Goal: Task Accomplishment & Management: Complete application form

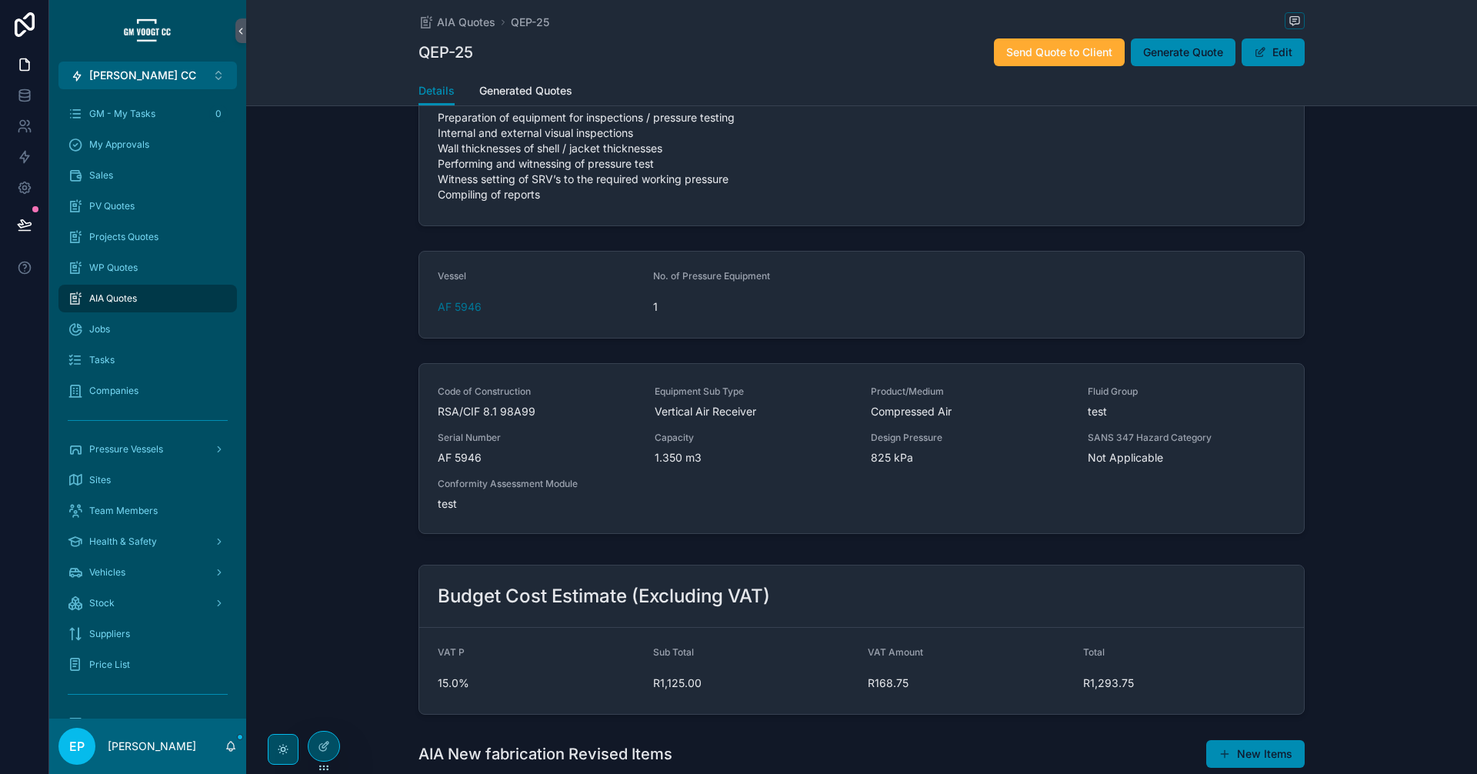
scroll to position [146, 0]
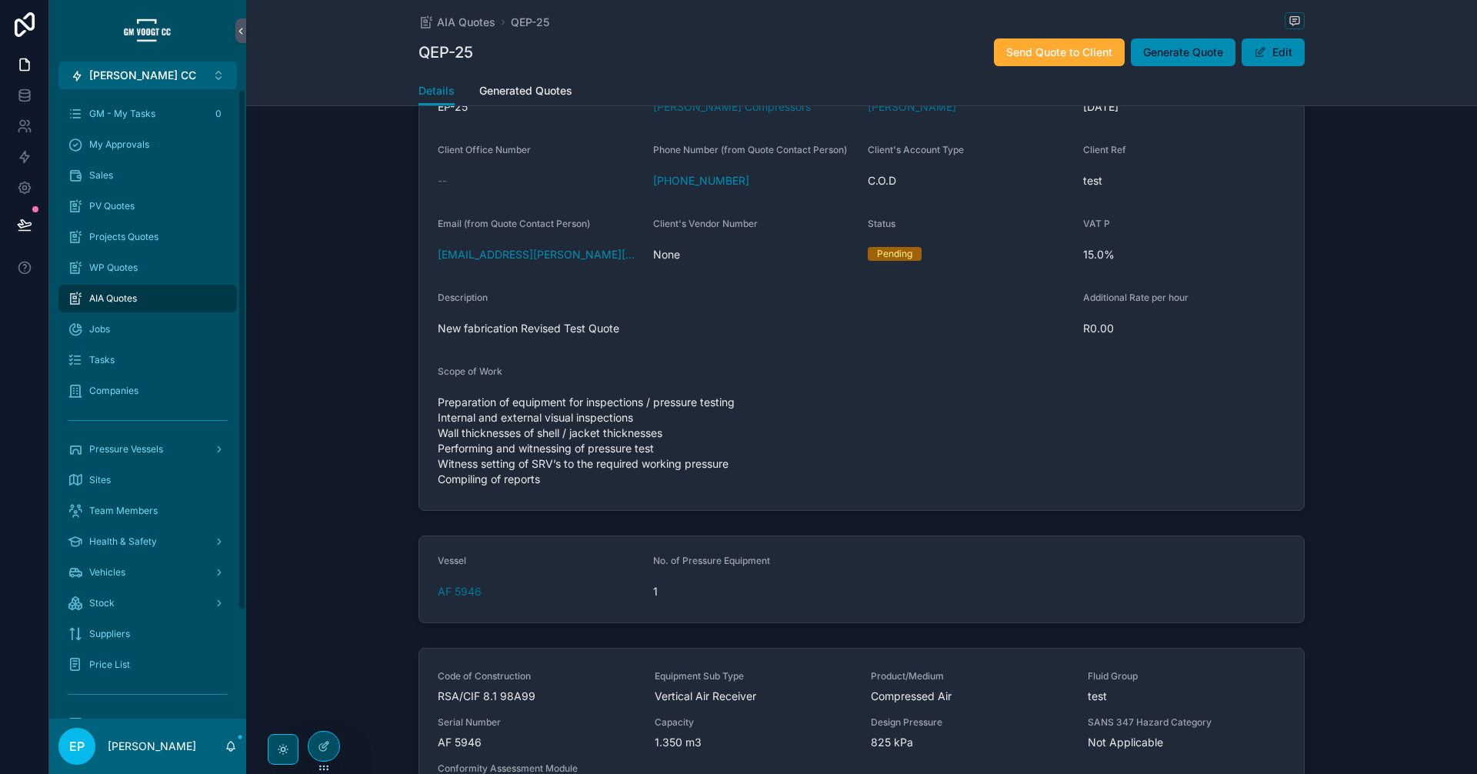
click at [120, 300] on span "AIA Quotes" at bounding box center [113, 298] width 48 height 12
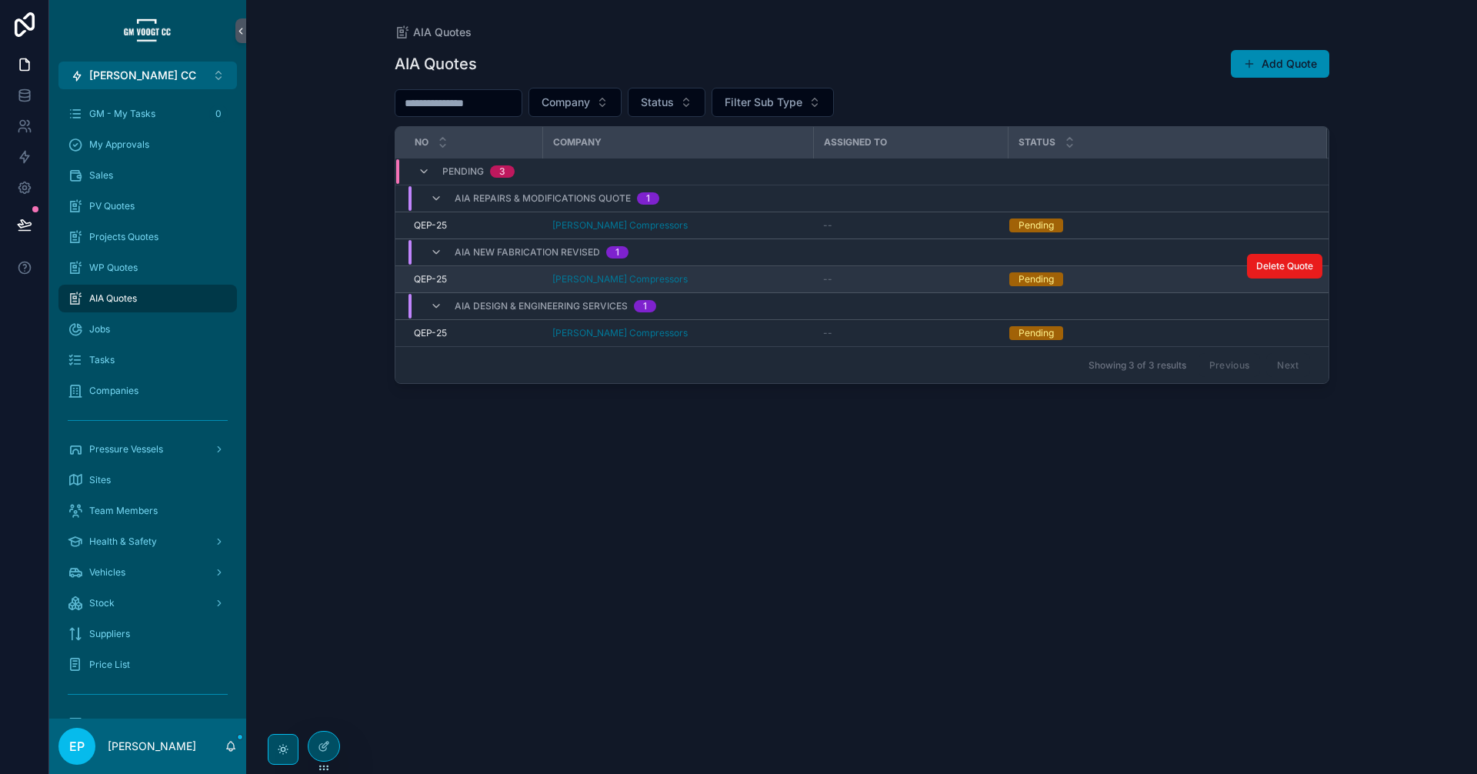
click at [714, 277] on div "[PERSON_NAME] Compressors" at bounding box center [678, 279] width 252 height 12
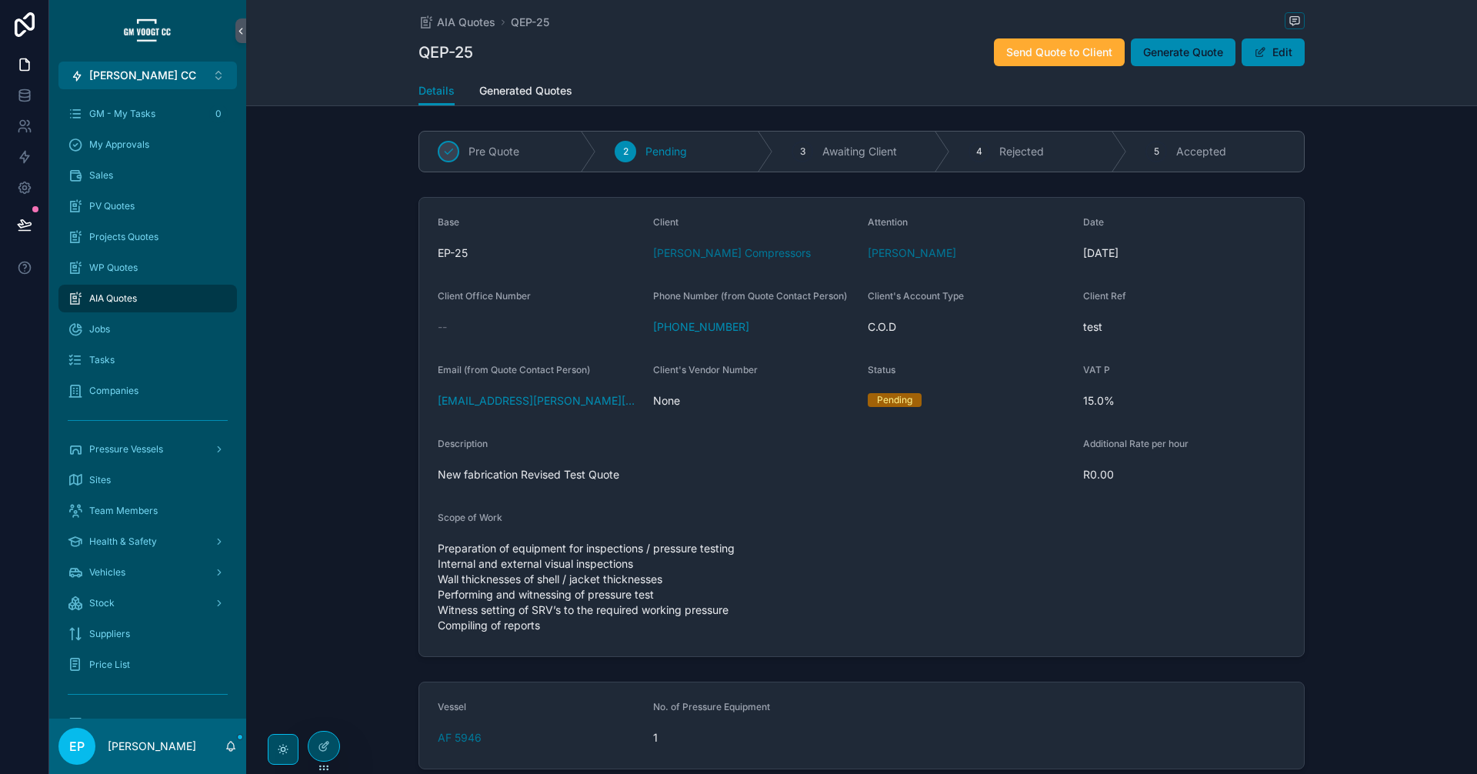
scroll to position [659, 0]
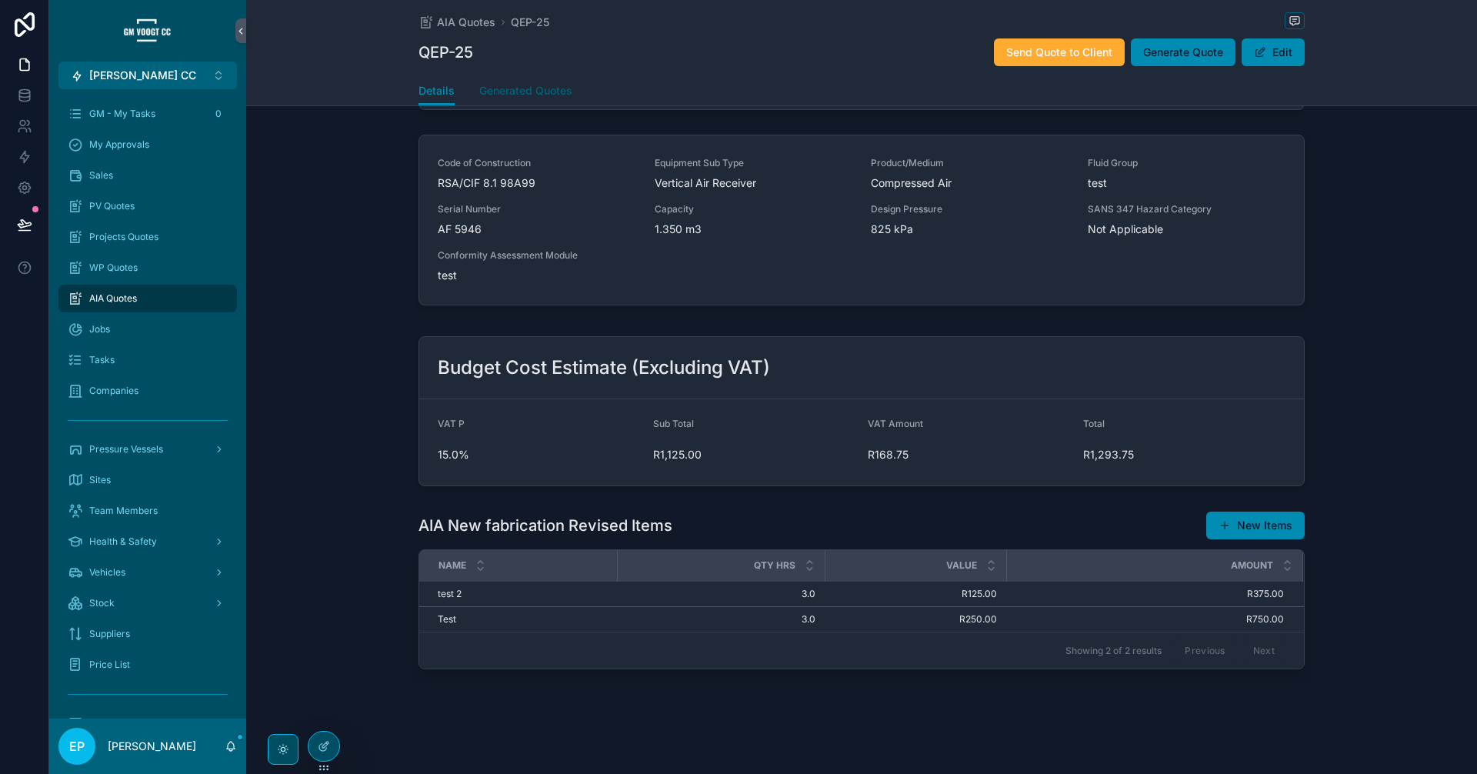
drag, startPoint x: 1191, startPoint y: 57, endPoint x: 530, endPoint y: 91, distance: 661.5
click at [1191, 57] on span "Generate Quote" at bounding box center [1183, 52] width 80 height 15
click at [530, 91] on span "Generated Quotes" at bounding box center [525, 90] width 93 height 15
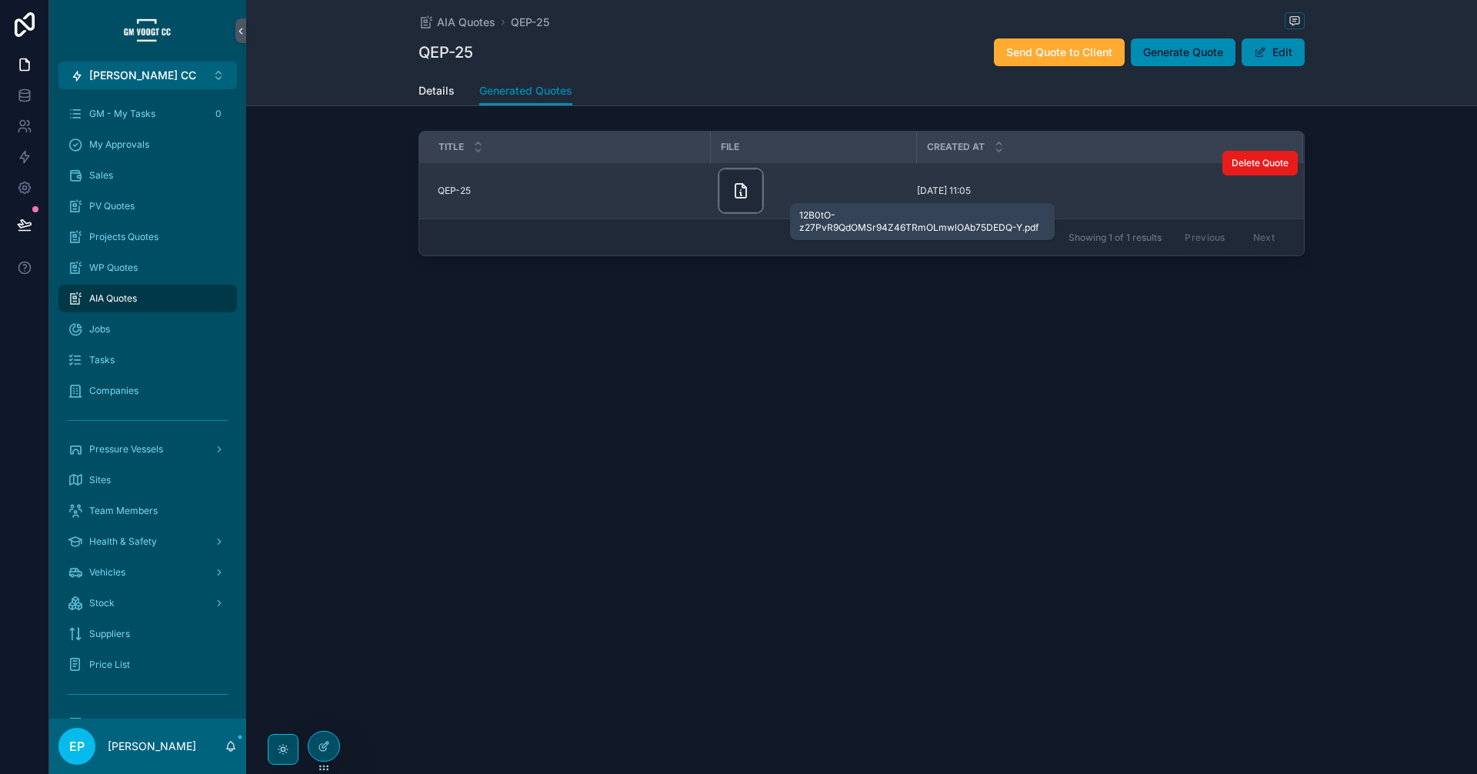
click at [738, 196] on icon "scrollable content" at bounding box center [740, 191] width 18 height 18
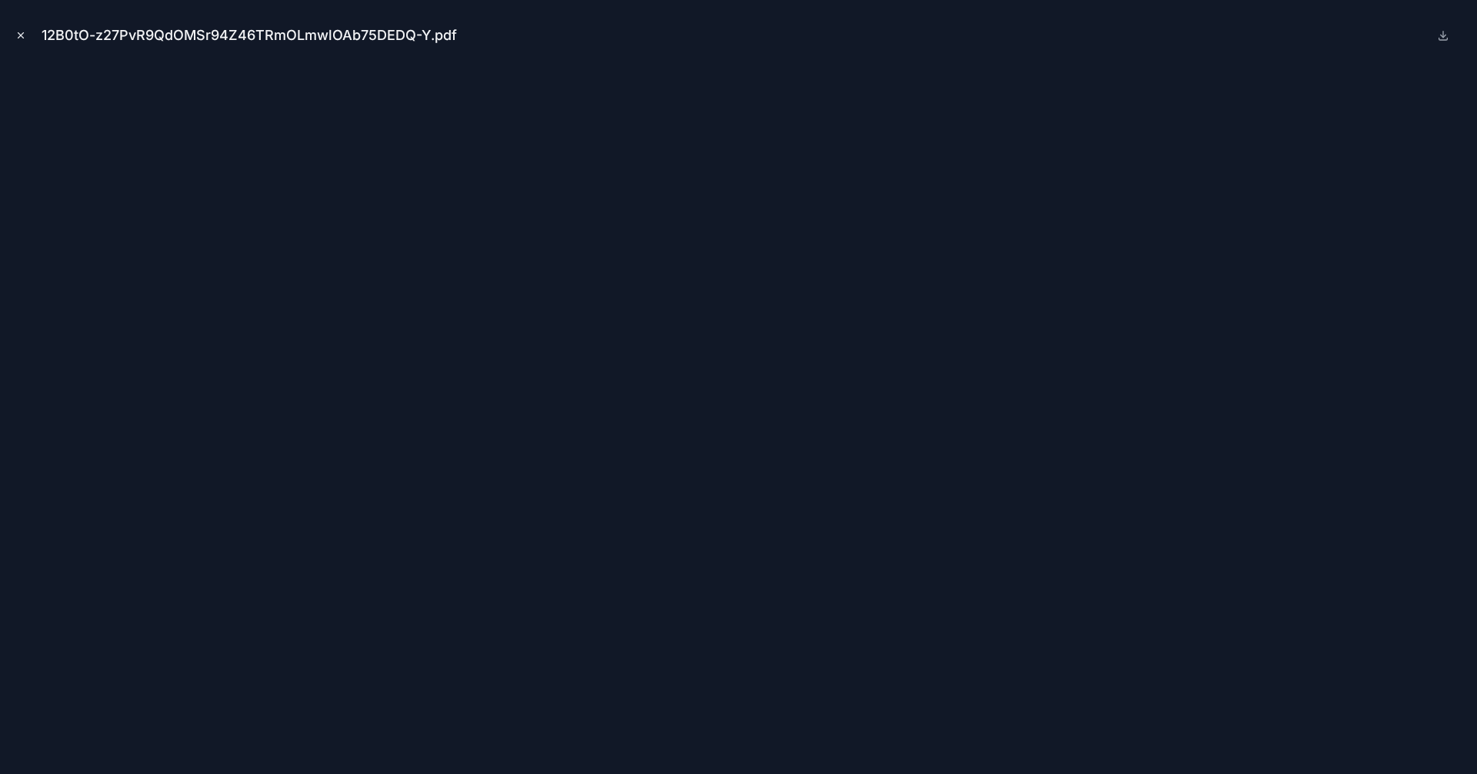
click at [21, 35] on icon "Close modal" at bounding box center [20, 35] width 5 height 5
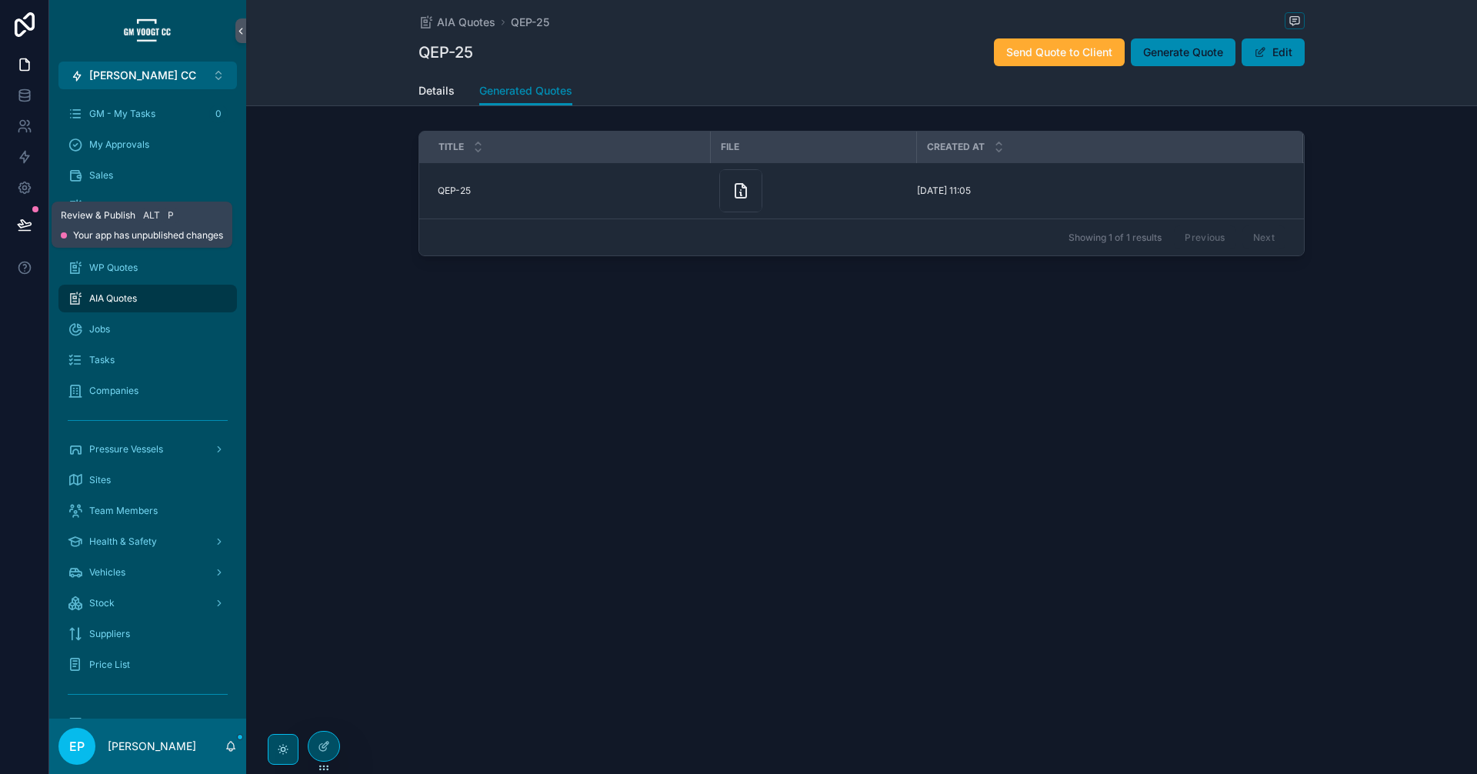
click at [24, 222] on icon at bounding box center [24, 224] width 13 height 8
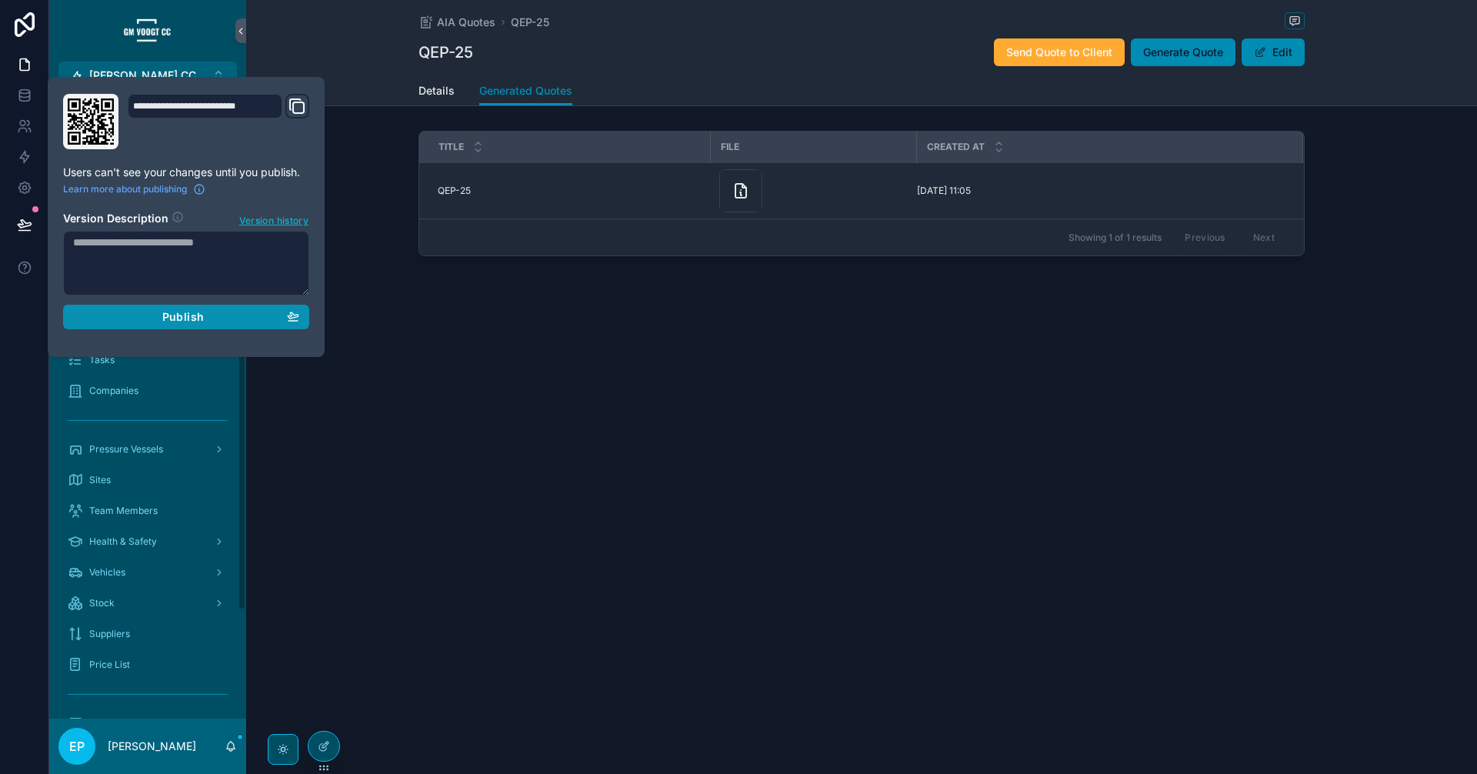
click at [244, 310] on div "Publish" at bounding box center [186, 317] width 226 height 14
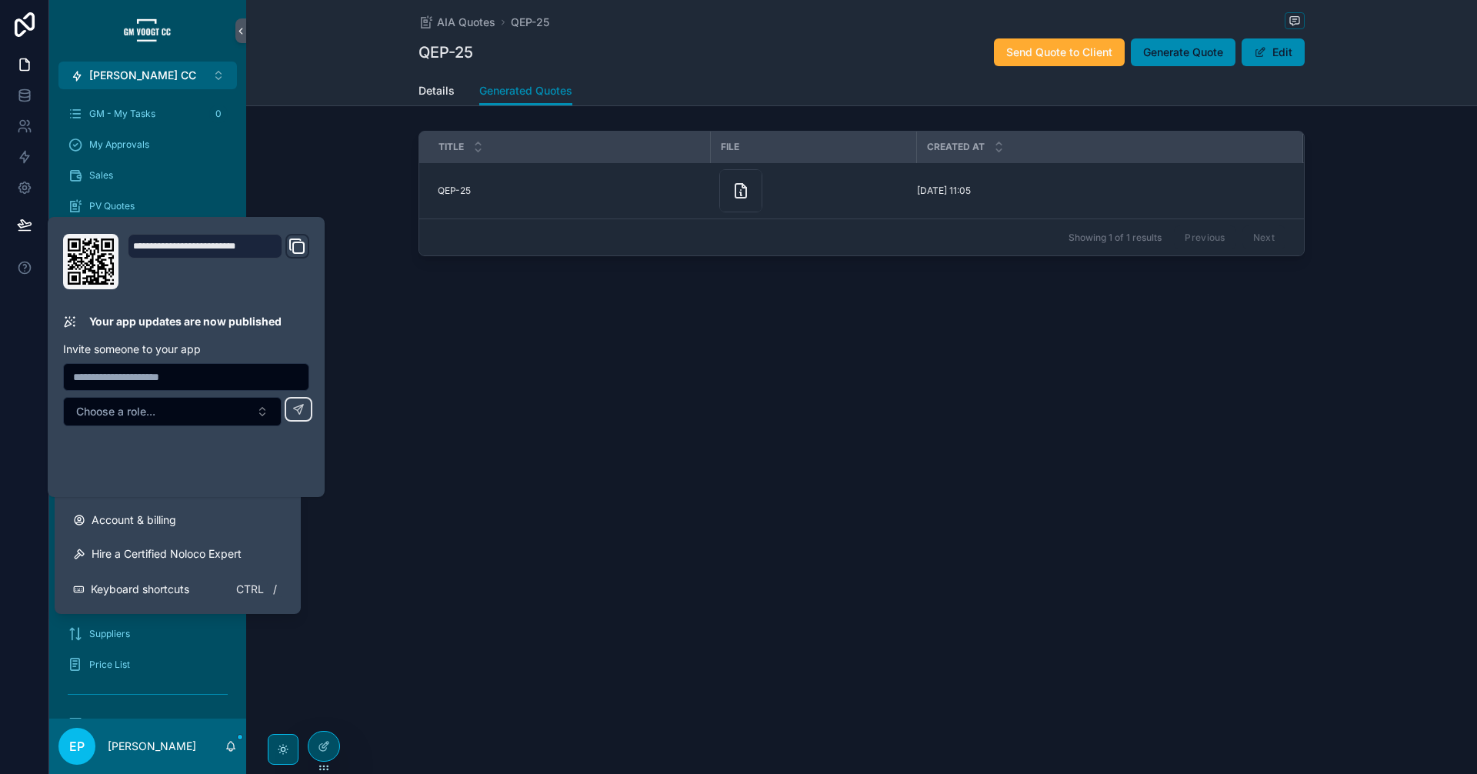
click at [13, 405] on div at bounding box center [24, 387] width 49 height 774
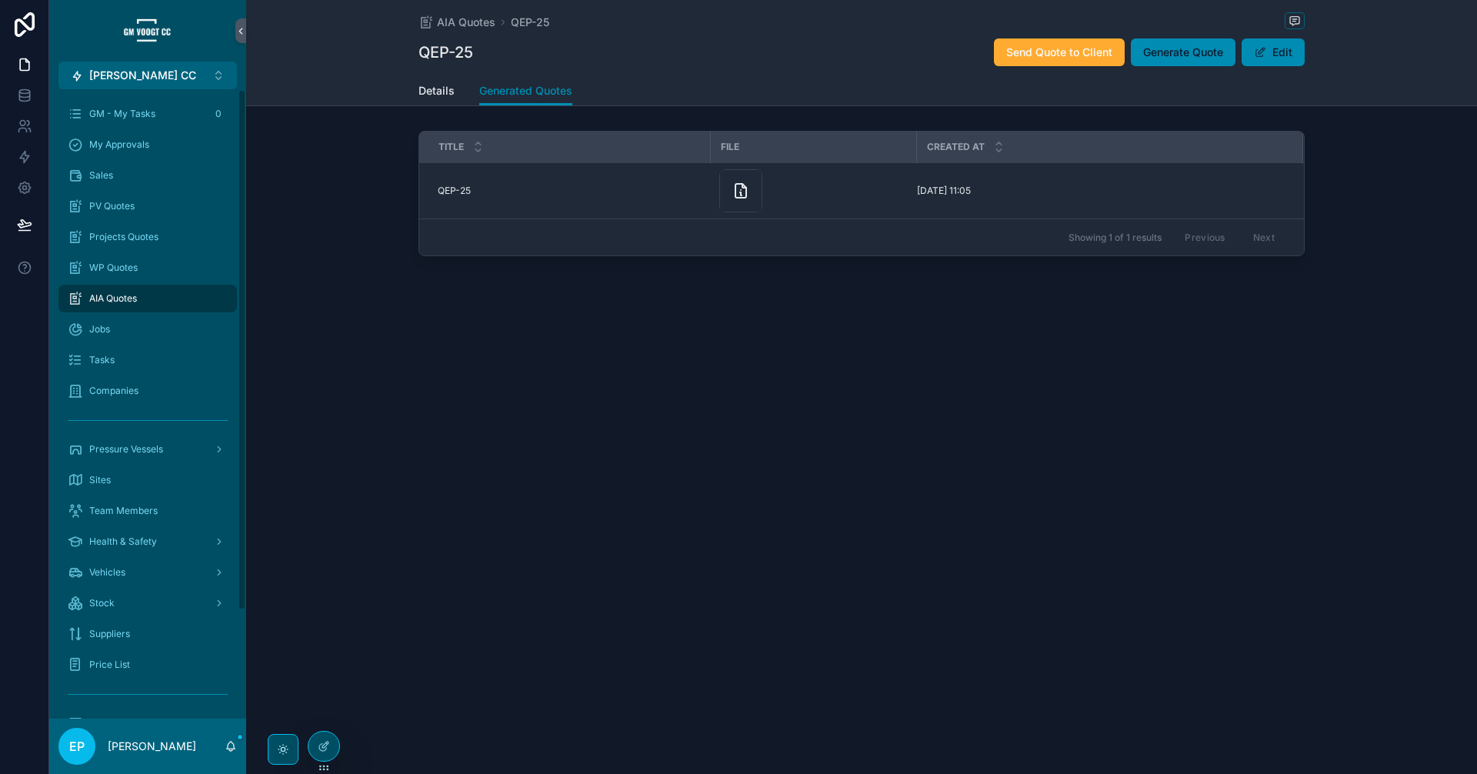
click at [131, 306] on div "AIA Quotes" at bounding box center [148, 298] width 160 height 25
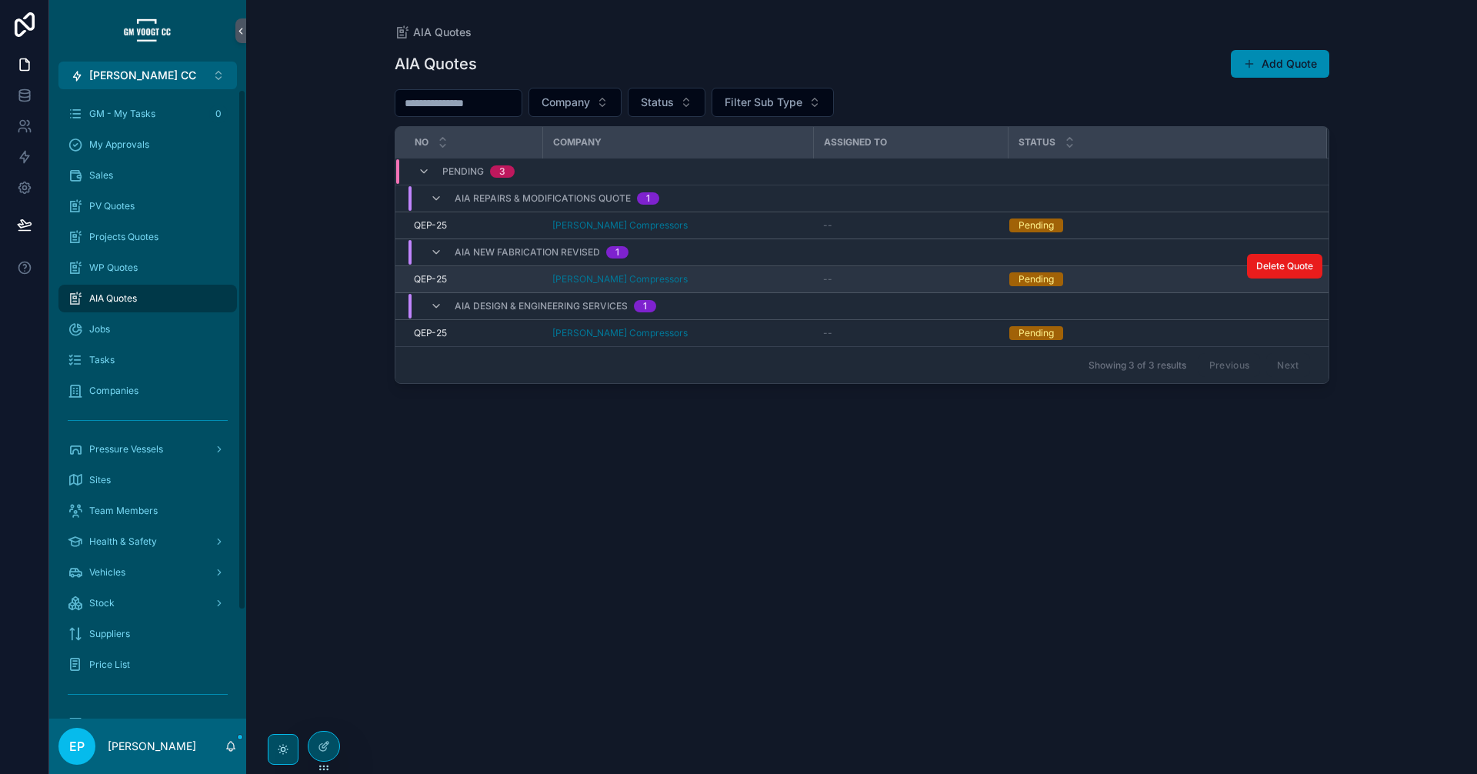
click at [784, 281] on div "[PERSON_NAME] Compressors" at bounding box center [678, 279] width 252 height 12
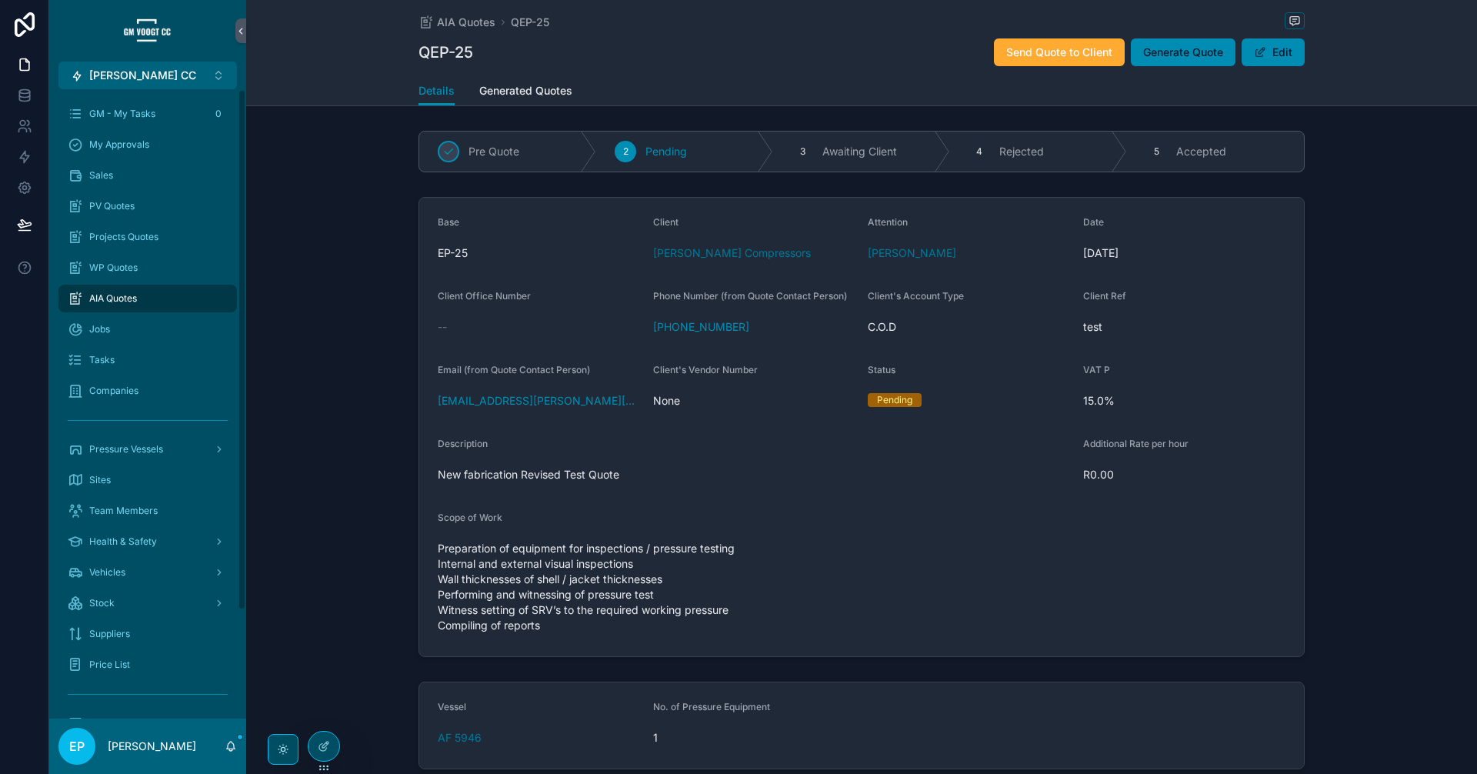
click at [129, 300] on span "AIA Quotes" at bounding box center [113, 298] width 48 height 12
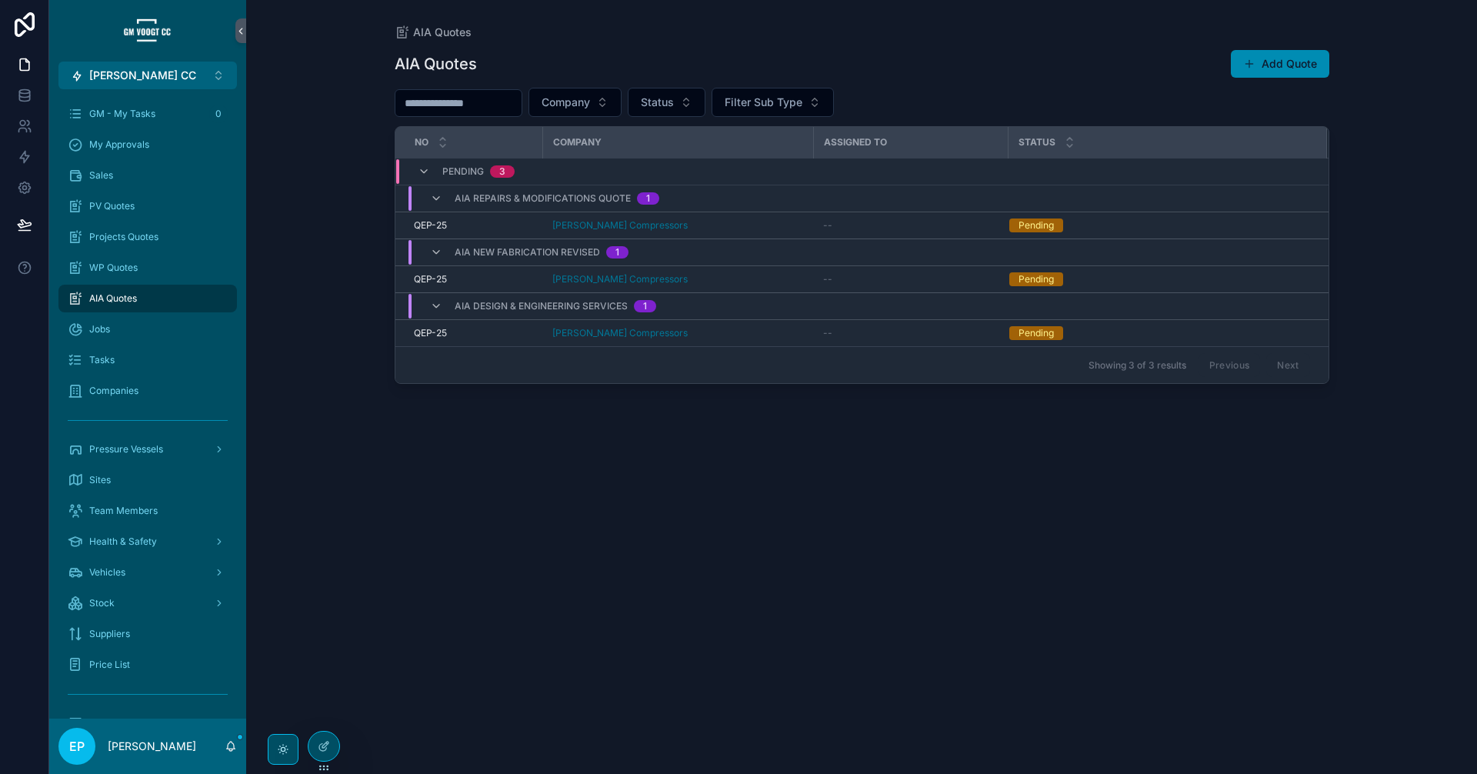
click at [411, 488] on div "AIA Quotes Add Quote Company Status Filter Sub Type No Company Assigned to Stat…" at bounding box center [862, 397] width 934 height 715
click at [702, 218] on td "[PERSON_NAME] Compressors" at bounding box center [678, 225] width 271 height 27
click at [709, 225] on div "[PERSON_NAME] Compressors" at bounding box center [678, 225] width 252 height 12
click at [1277, 64] on button "Add Quote" at bounding box center [1280, 64] width 98 height 28
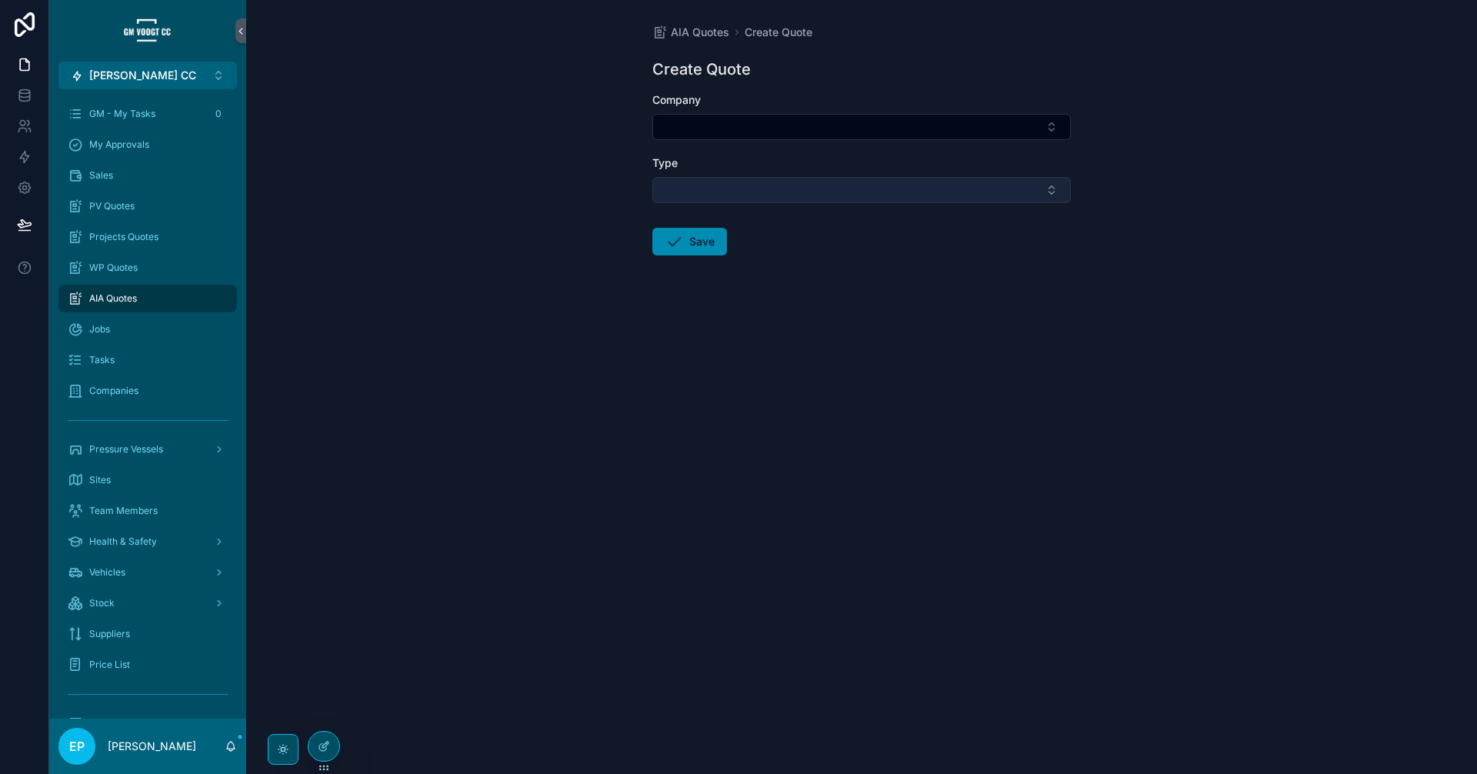
click at [921, 177] on button "Select Button" at bounding box center [861, 190] width 418 height 26
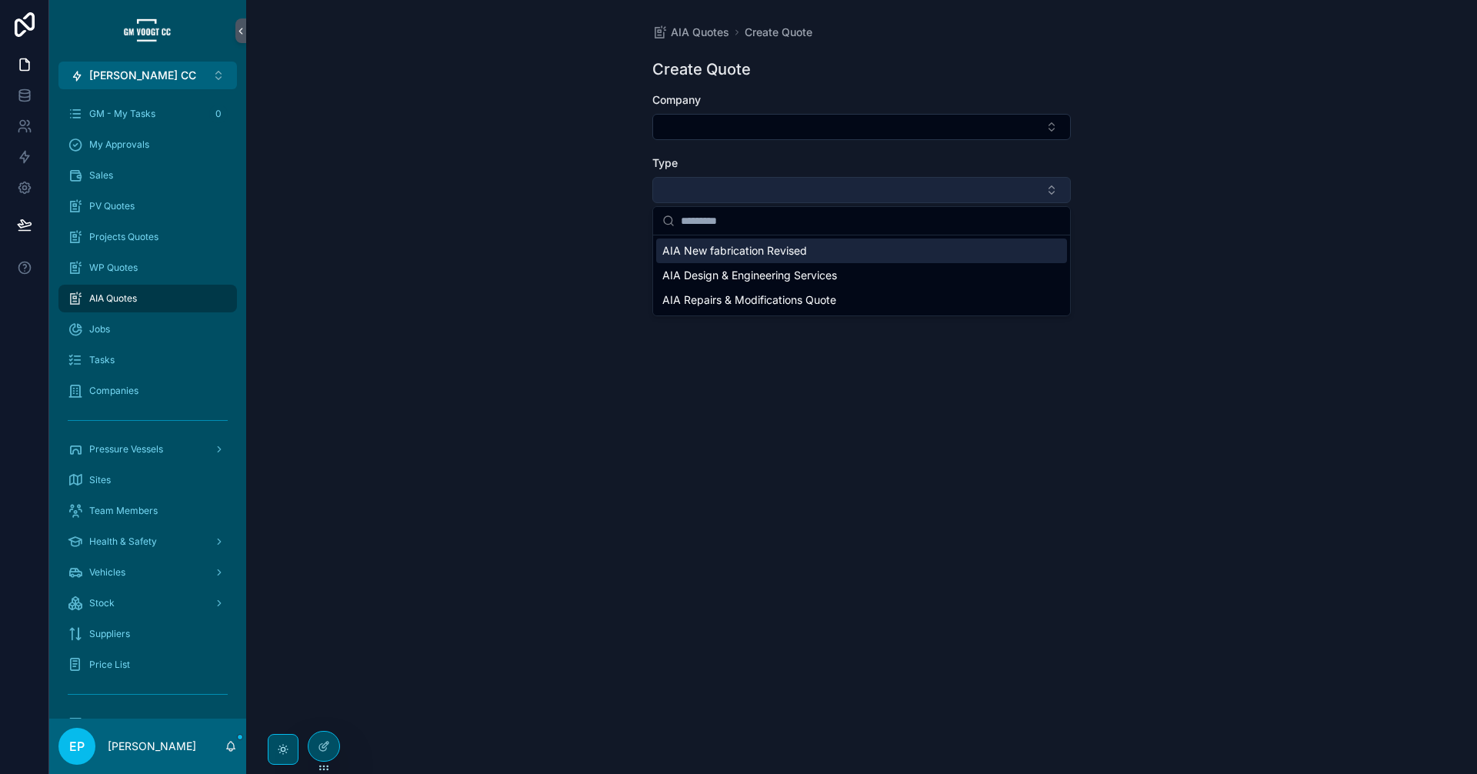
click at [922, 192] on button "Select Button" at bounding box center [861, 190] width 418 height 26
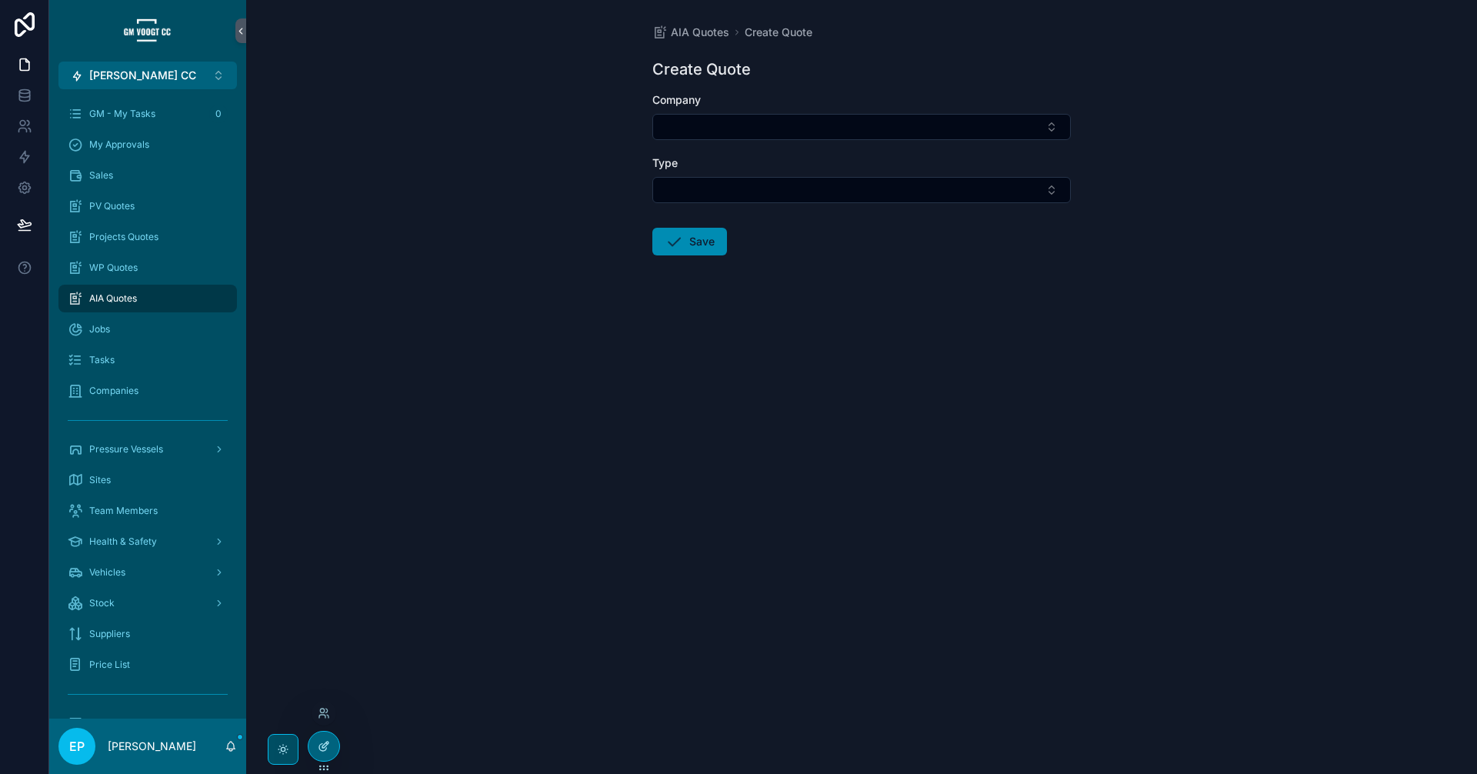
click at [323, 747] on icon at bounding box center [324, 746] width 12 height 12
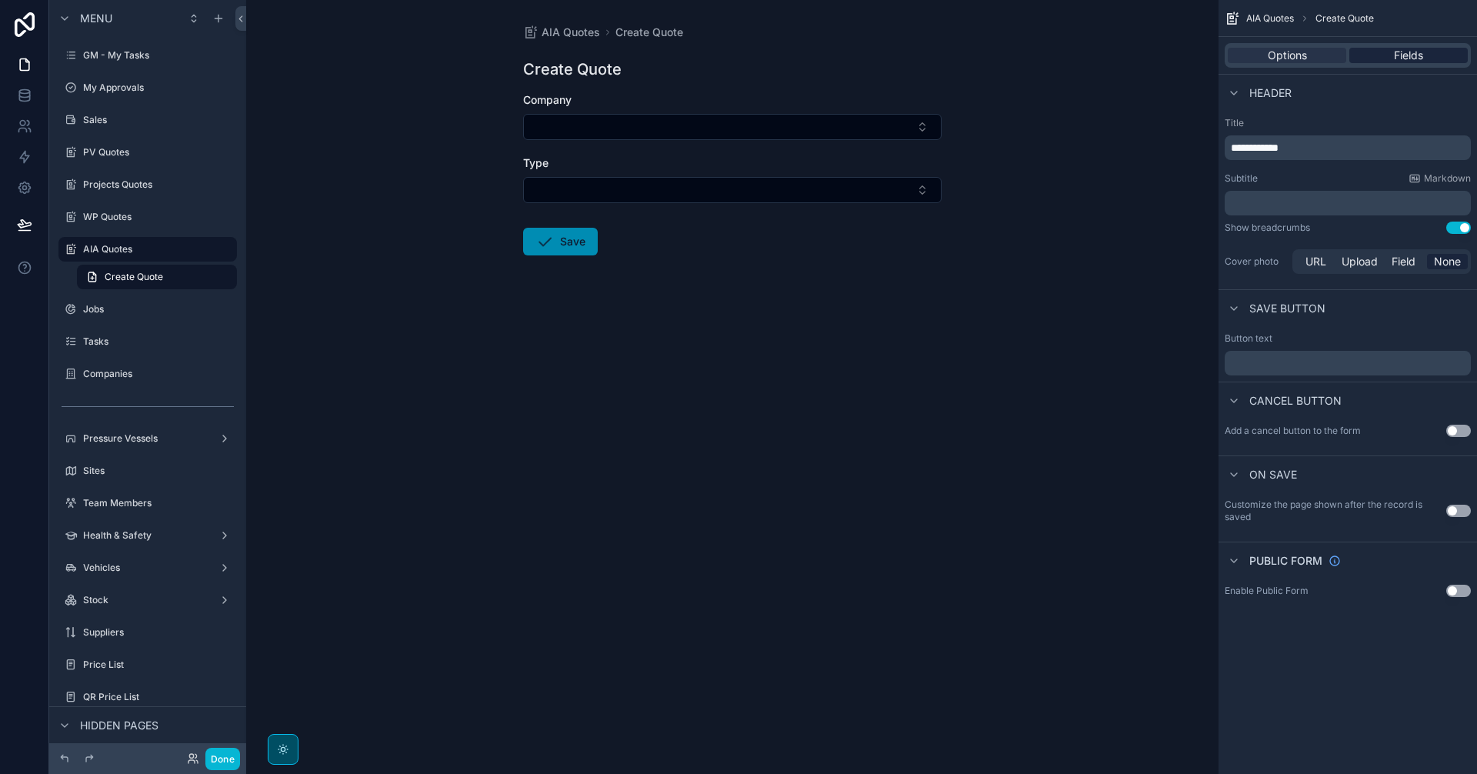
click at [1382, 48] on div "Fields" at bounding box center [1408, 55] width 118 height 15
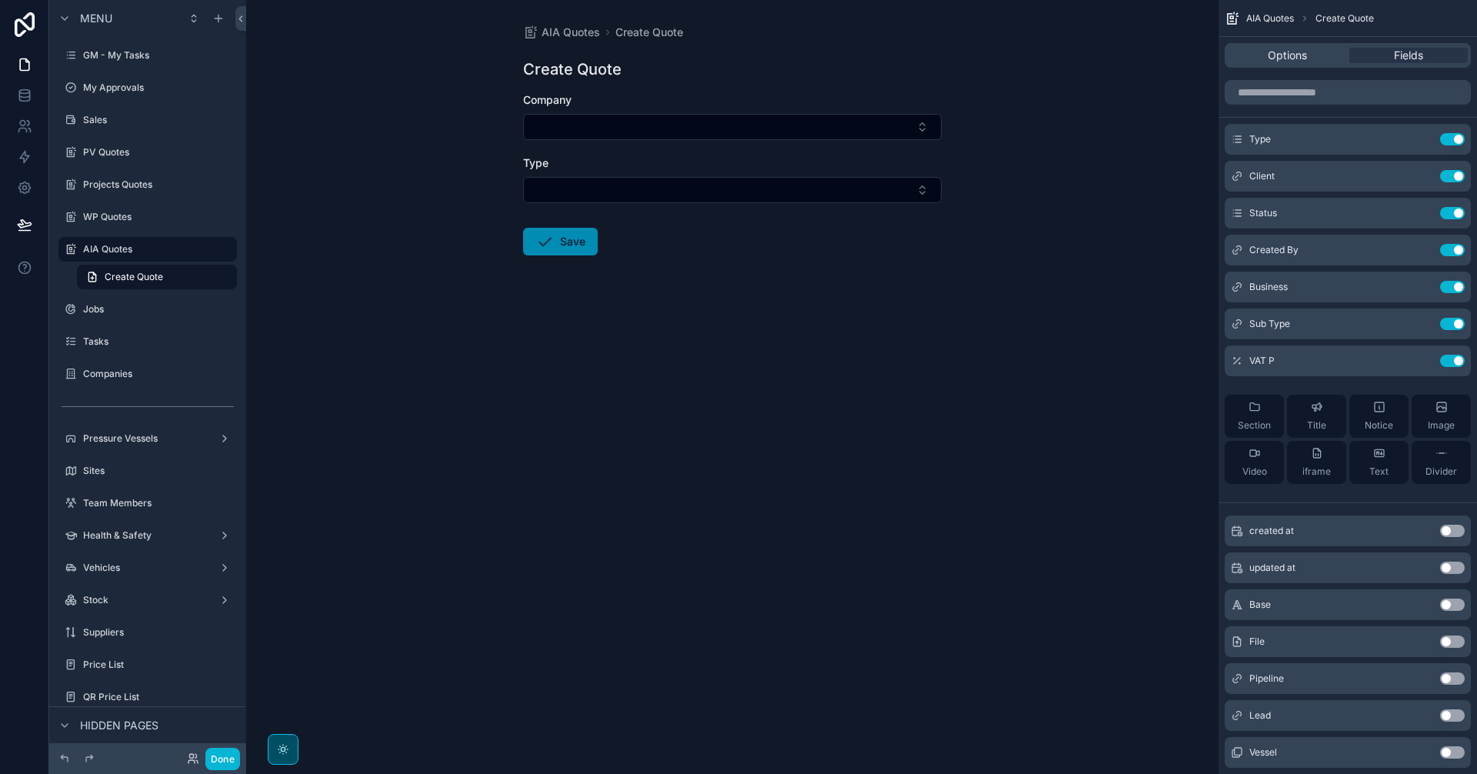
drag, startPoint x: 678, startPoint y: 588, endPoint x: 627, endPoint y: 636, distance: 70.2
click at [678, 588] on div "AIA Quotes Create Quote Create Quote Company Type Save" at bounding box center [732, 387] width 972 height 774
click at [150, 268] on link "Create Quote" at bounding box center [157, 277] width 160 height 25
click at [147, 251] on label "AIA Quotes" at bounding box center [144, 249] width 123 height 12
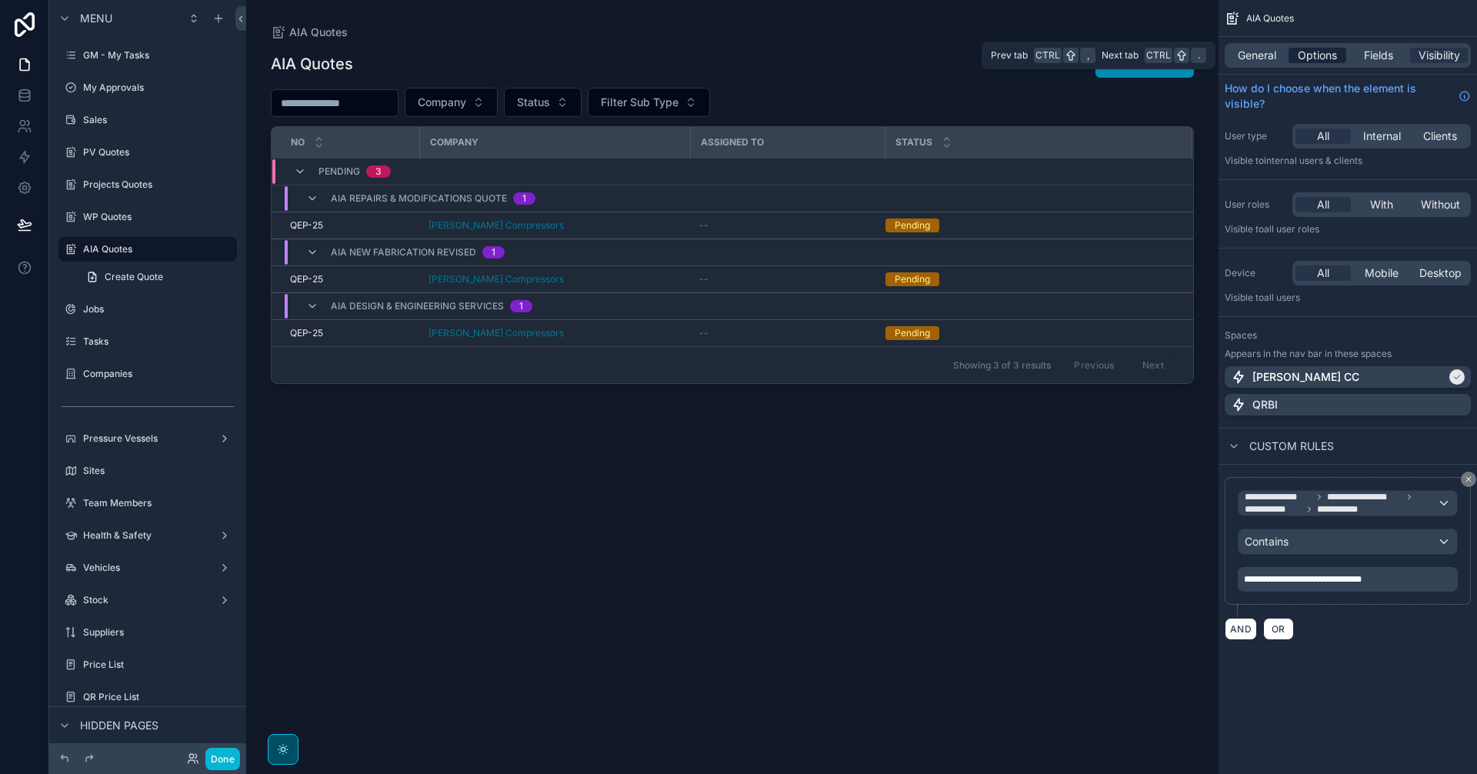
click at [1317, 57] on span "Options" at bounding box center [1316, 55] width 39 height 15
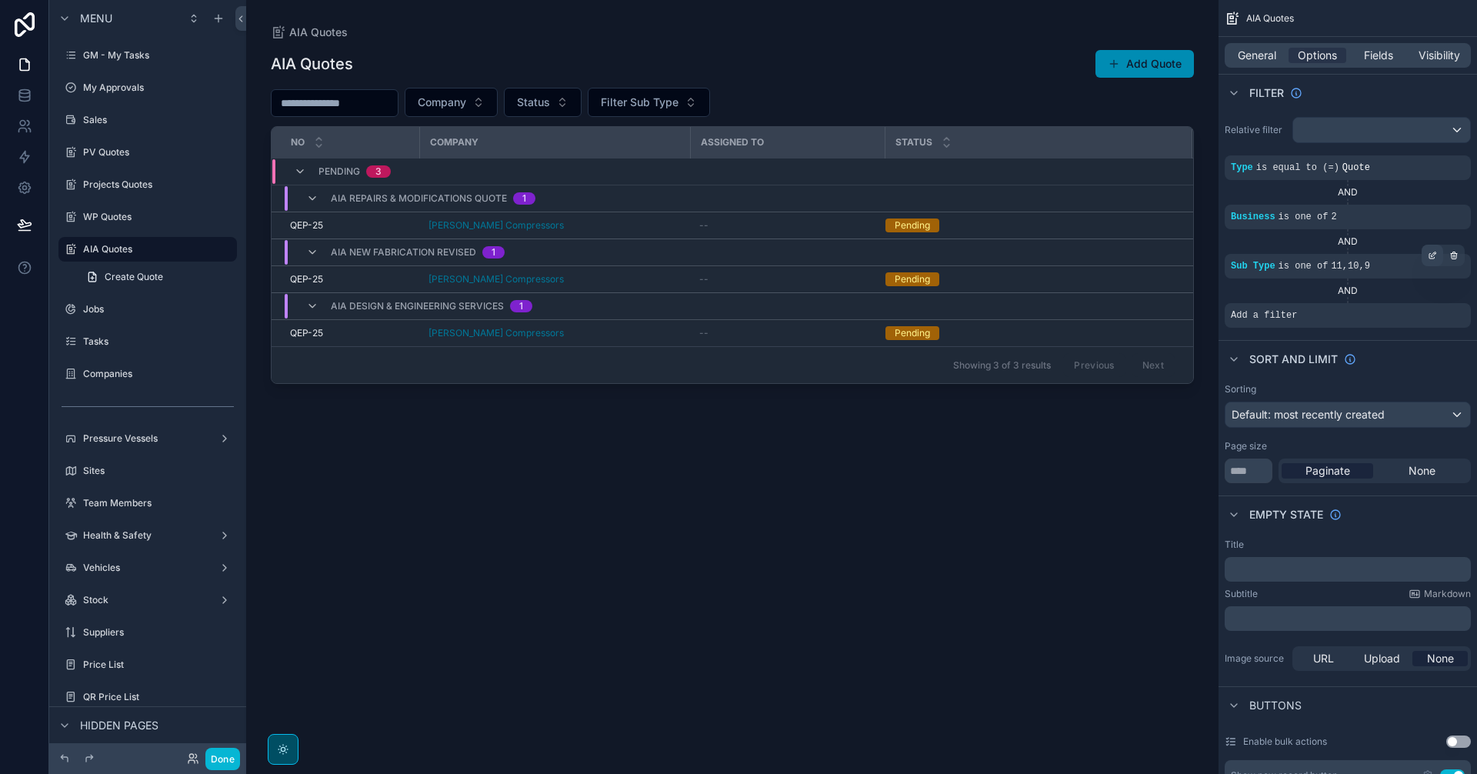
click at [1430, 252] on icon "scrollable content" at bounding box center [1431, 255] width 9 height 9
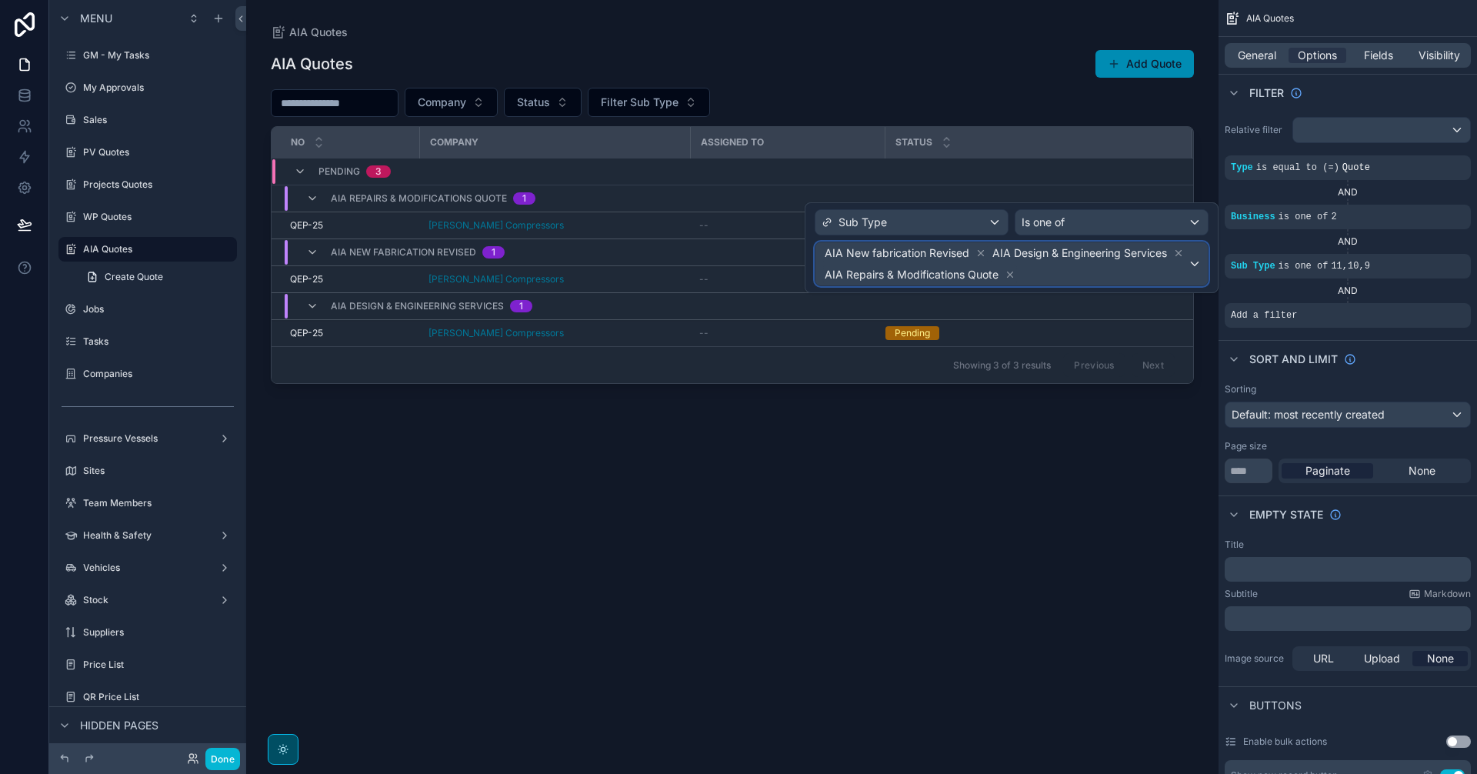
click at [1199, 279] on div "AIA New fabrication Revised AIA Design & Engineering Services AIA Repairs & Mod…" at bounding box center [1011, 263] width 392 height 43
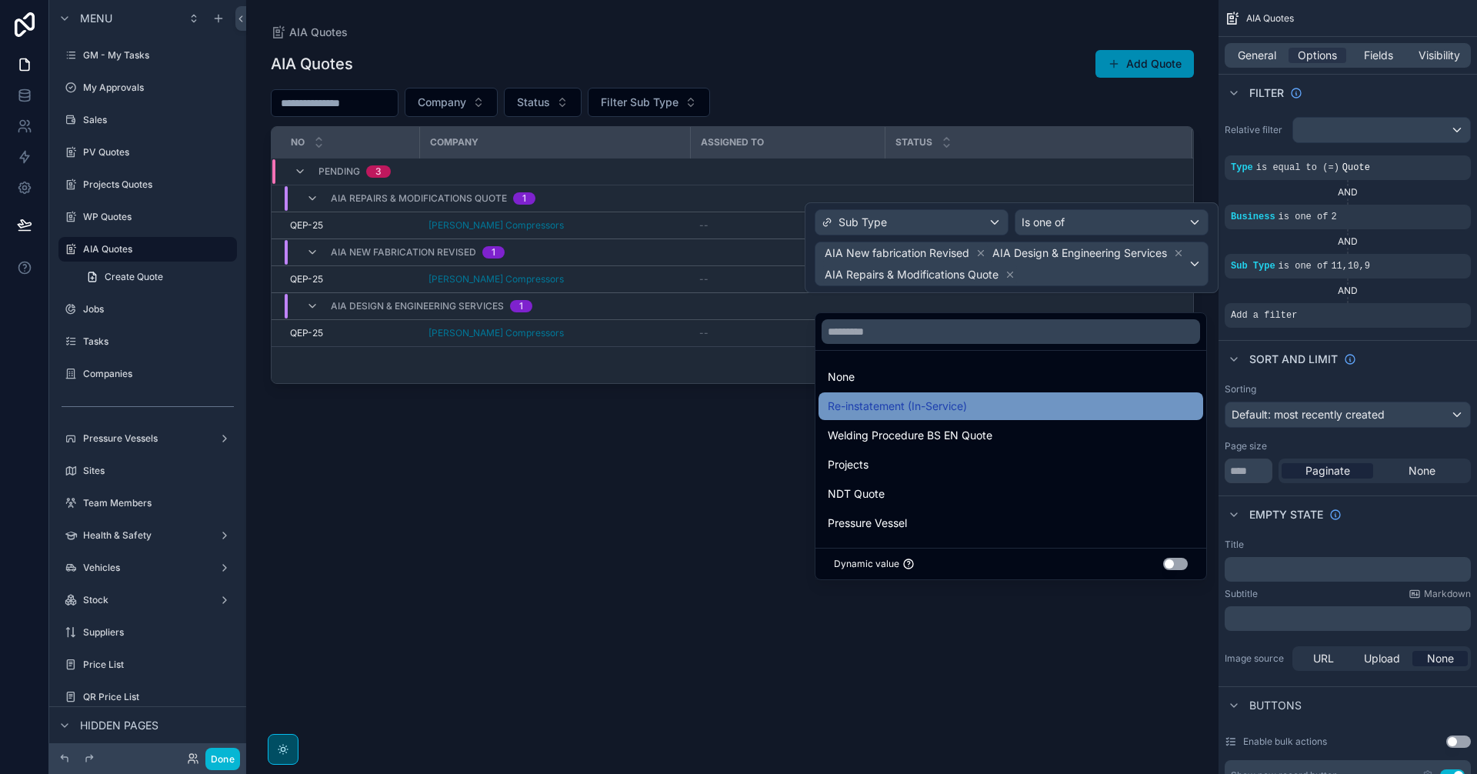
click at [1106, 399] on div "Re-instatement (In-Service)" at bounding box center [1011, 406] width 366 height 18
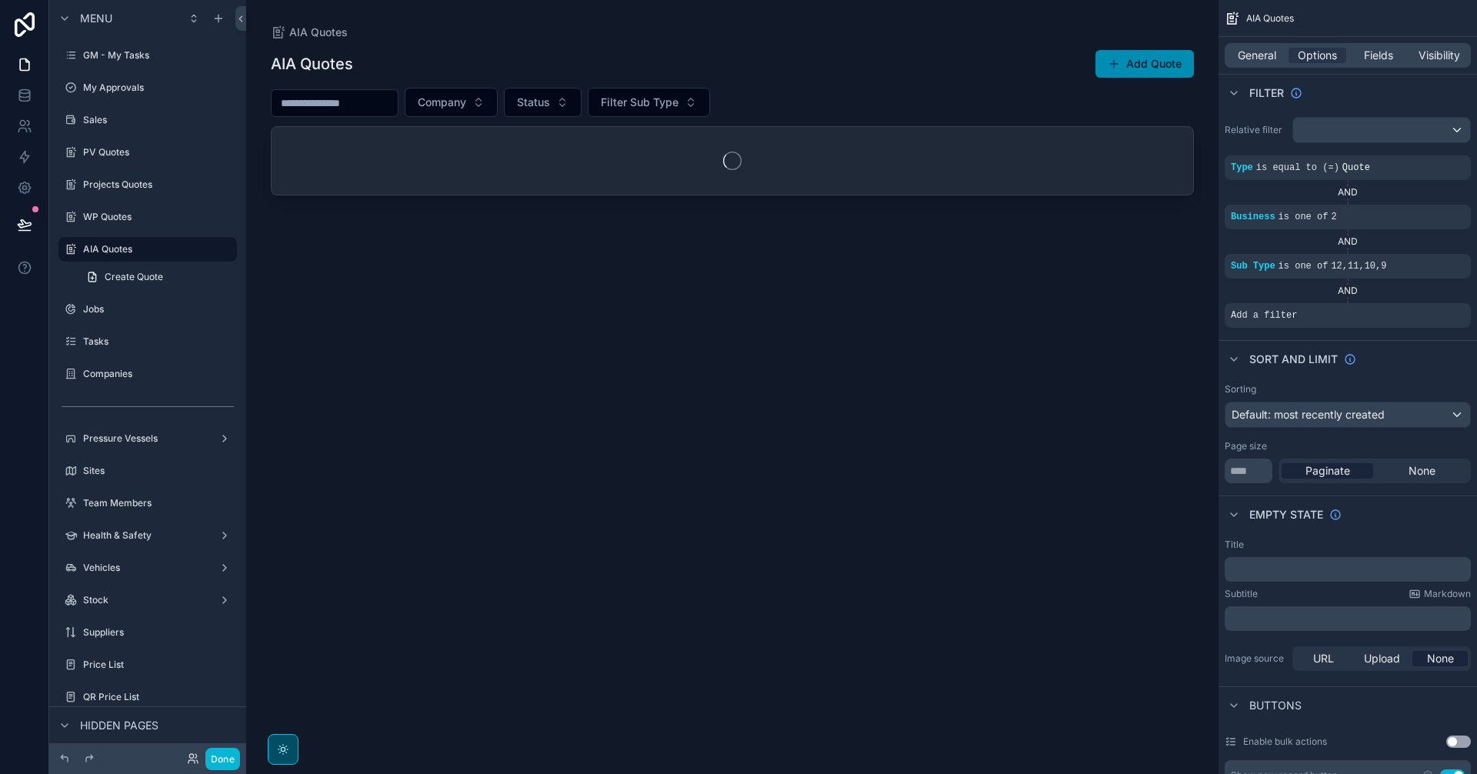
click at [1070, 406] on div "scrollable content" at bounding box center [732, 377] width 972 height 755
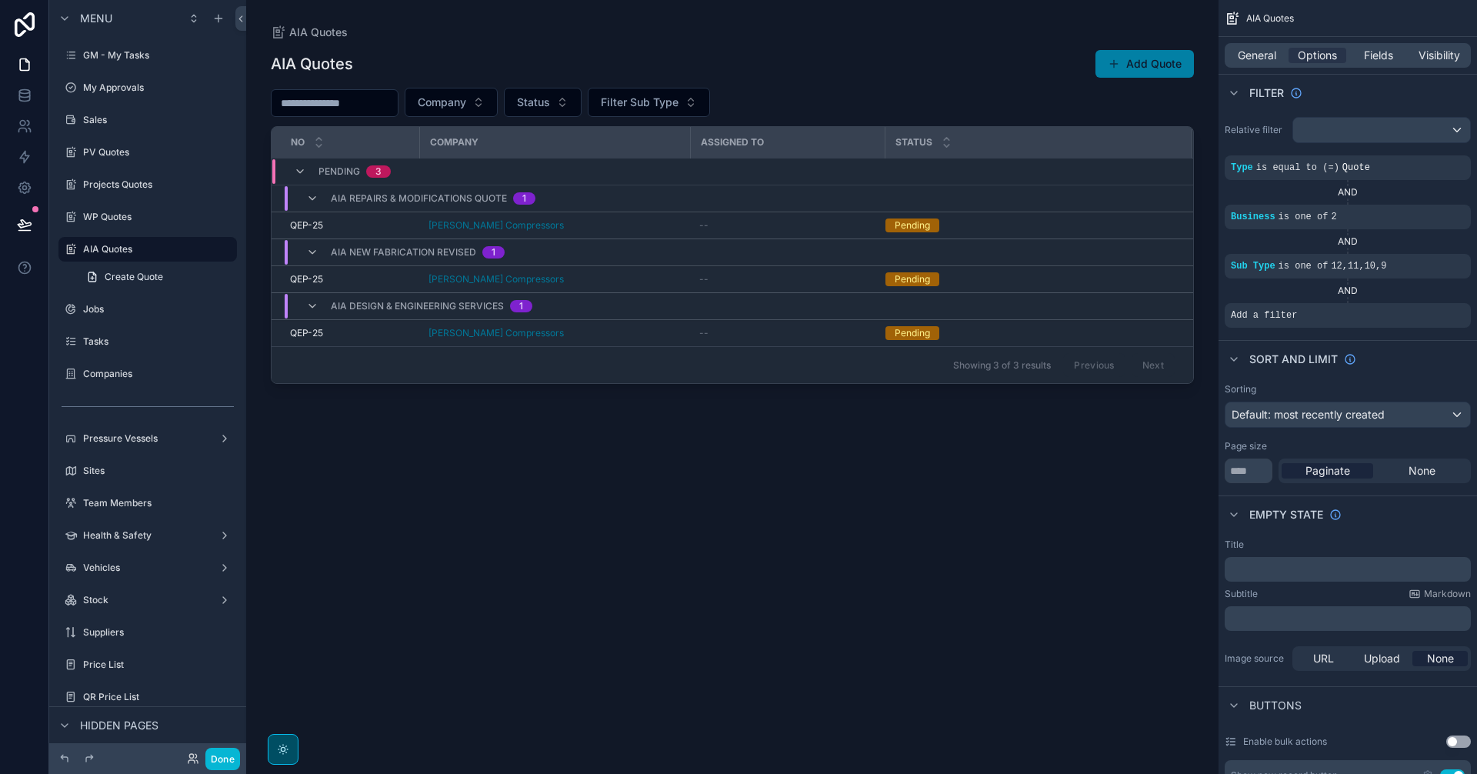
click at [1144, 61] on button "Add Quote" at bounding box center [1144, 64] width 98 height 28
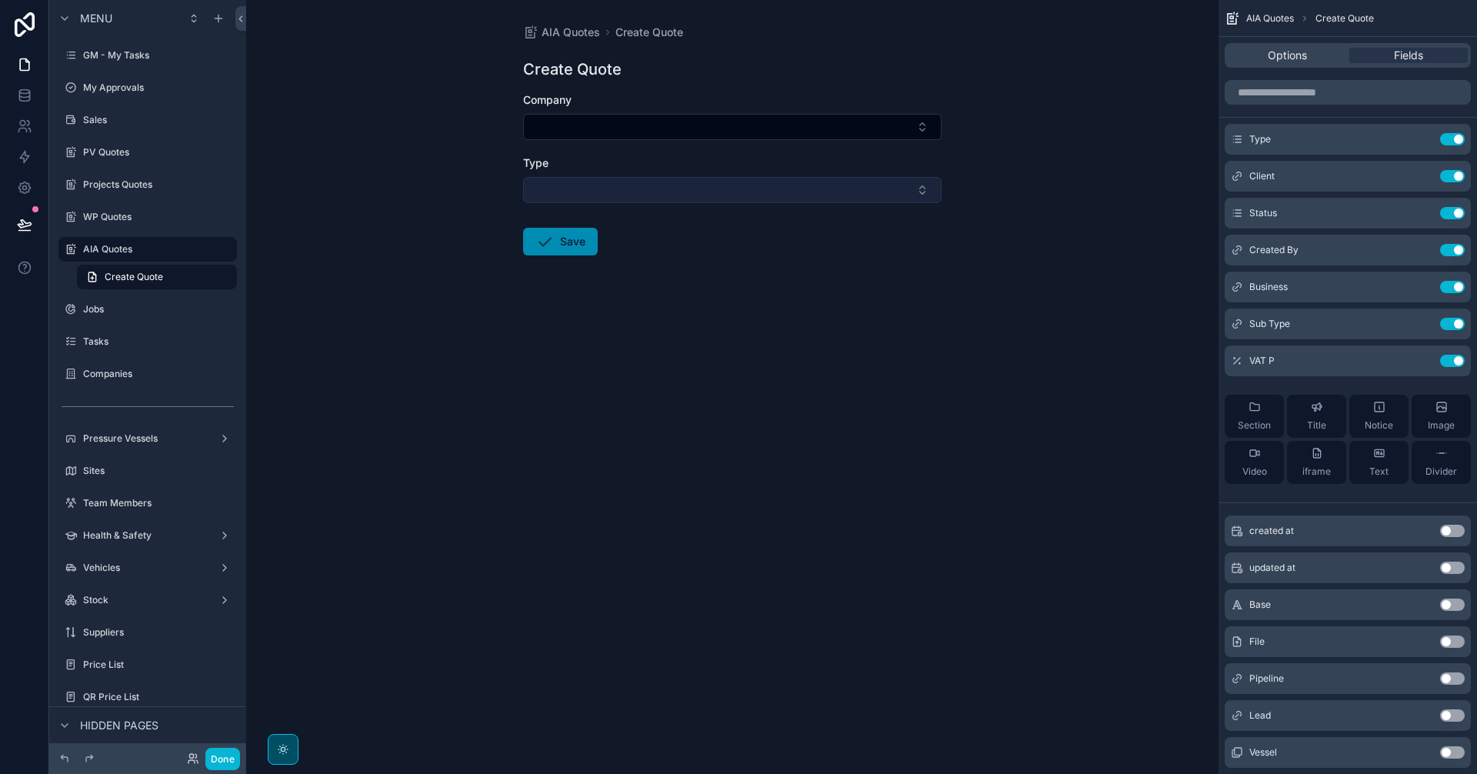
click at [852, 191] on button "Select Button" at bounding box center [732, 190] width 418 height 26
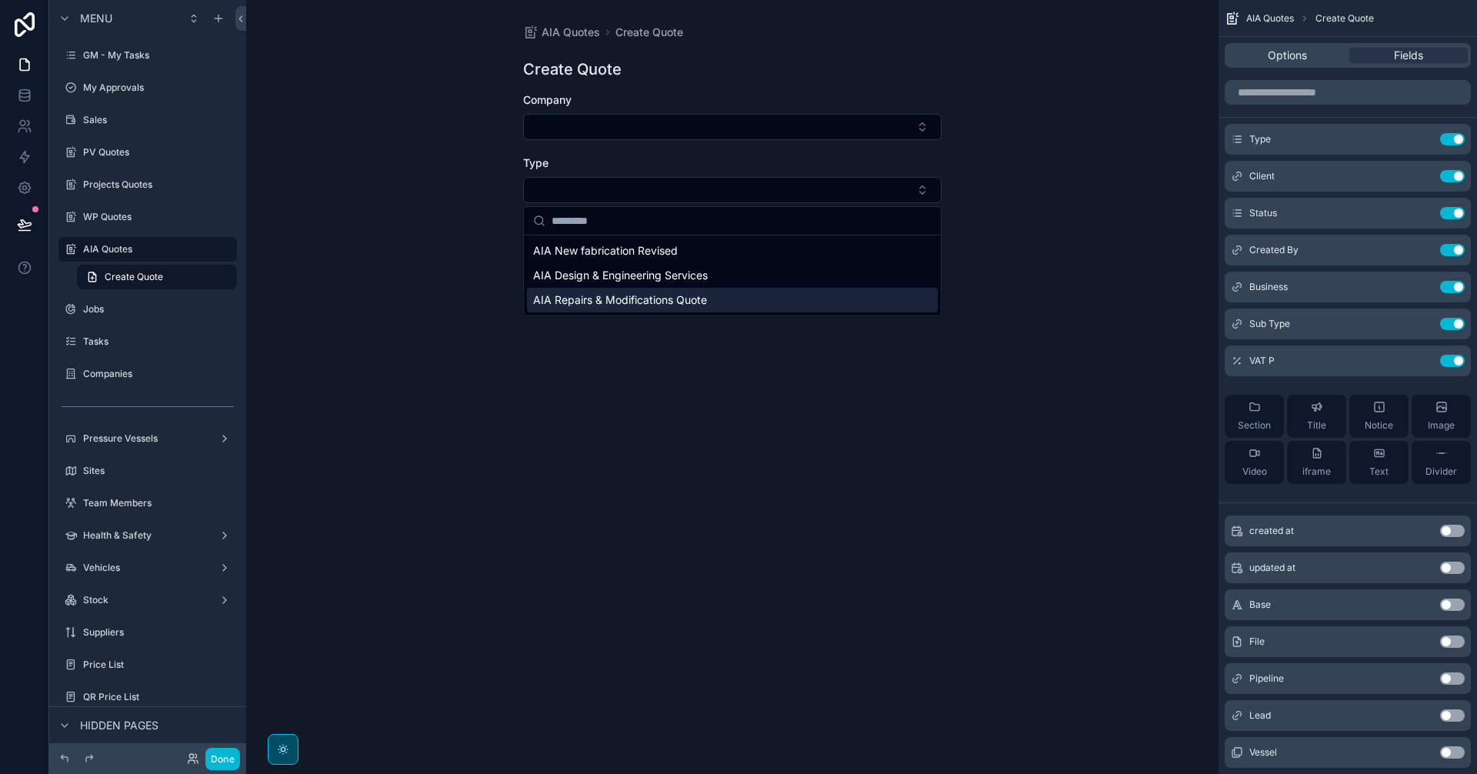
click at [914, 439] on div "AIA Quotes Create Quote Create Quote Company Type Save" at bounding box center [732, 387] width 972 height 774
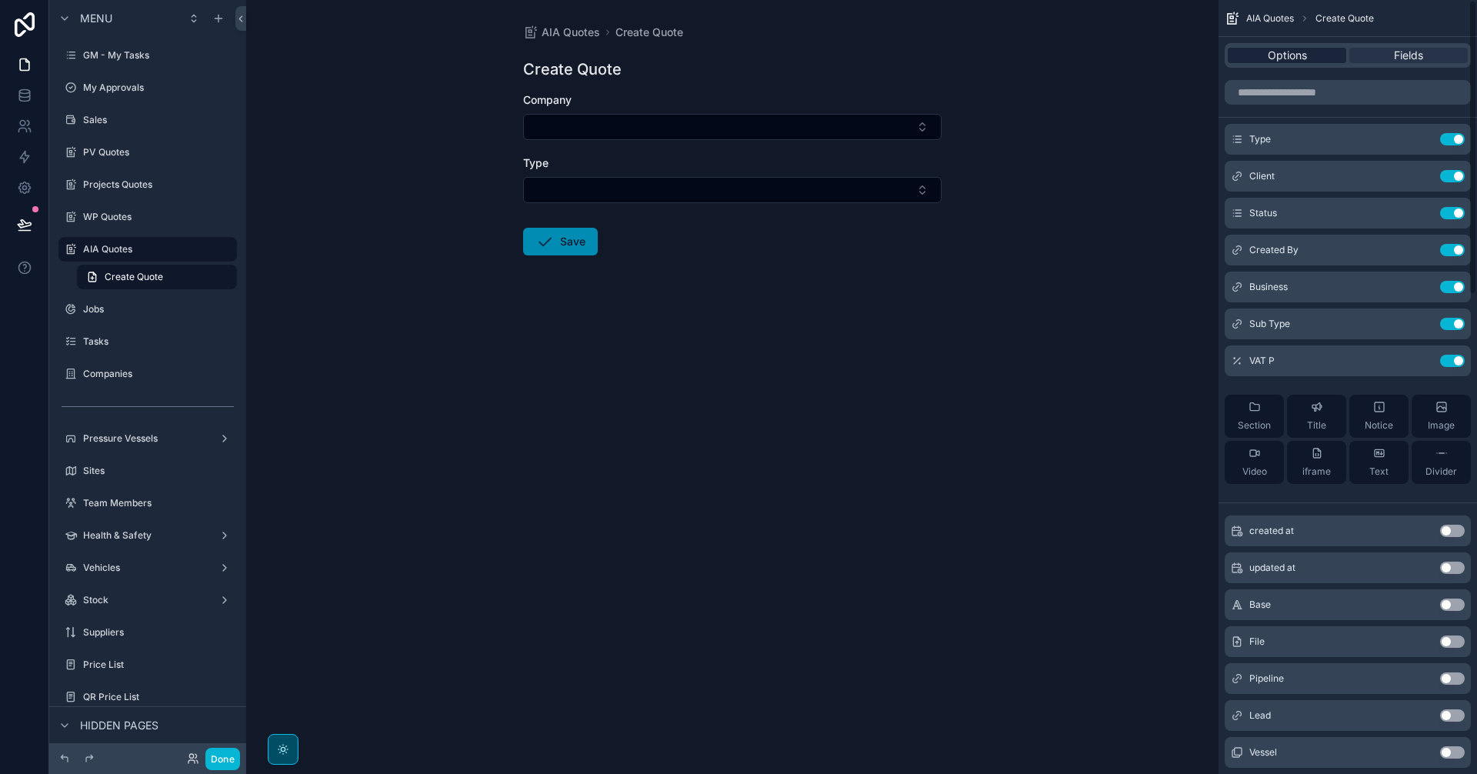
click at [1242, 48] on div "Options" at bounding box center [1286, 55] width 118 height 15
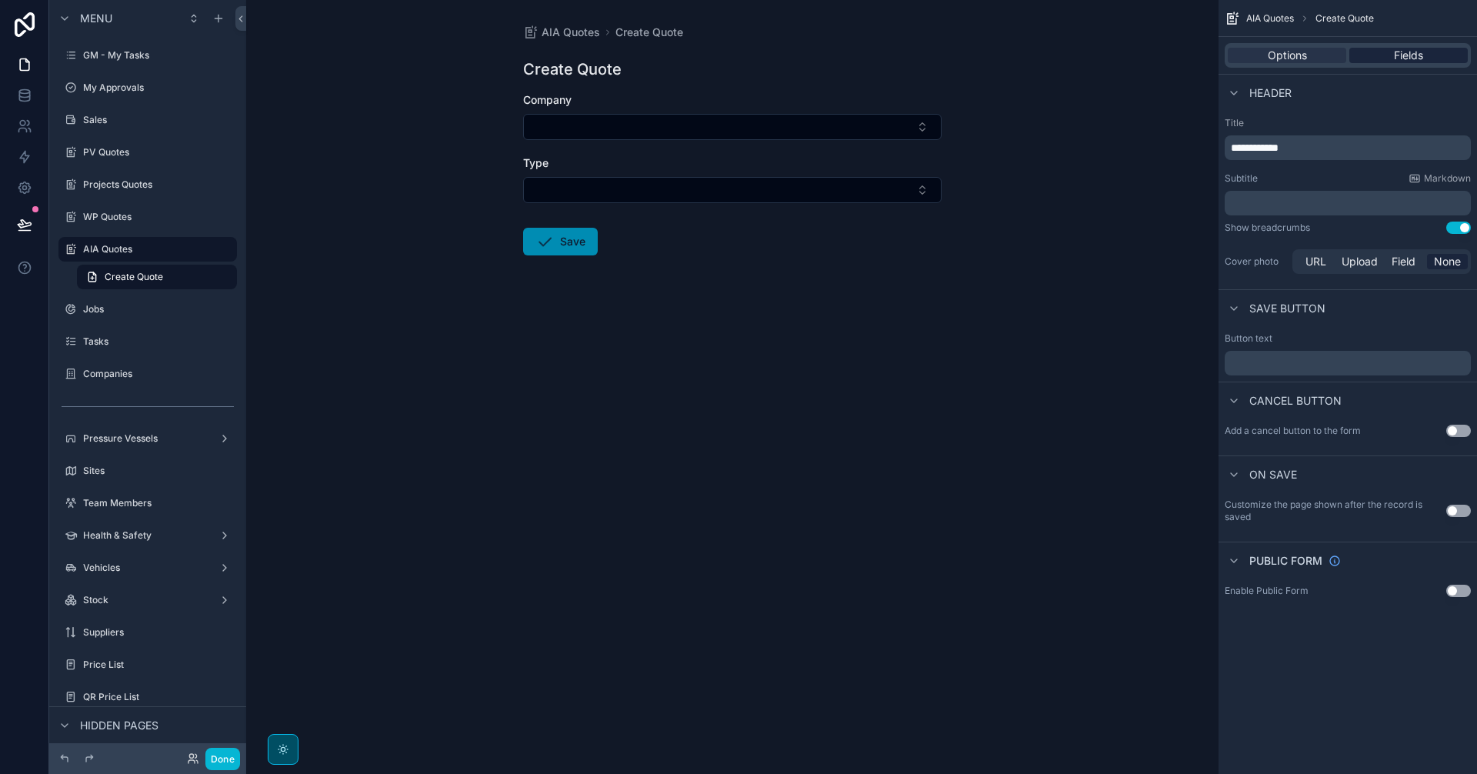
click at [1407, 48] on span "Fields" at bounding box center [1408, 55] width 29 height 15
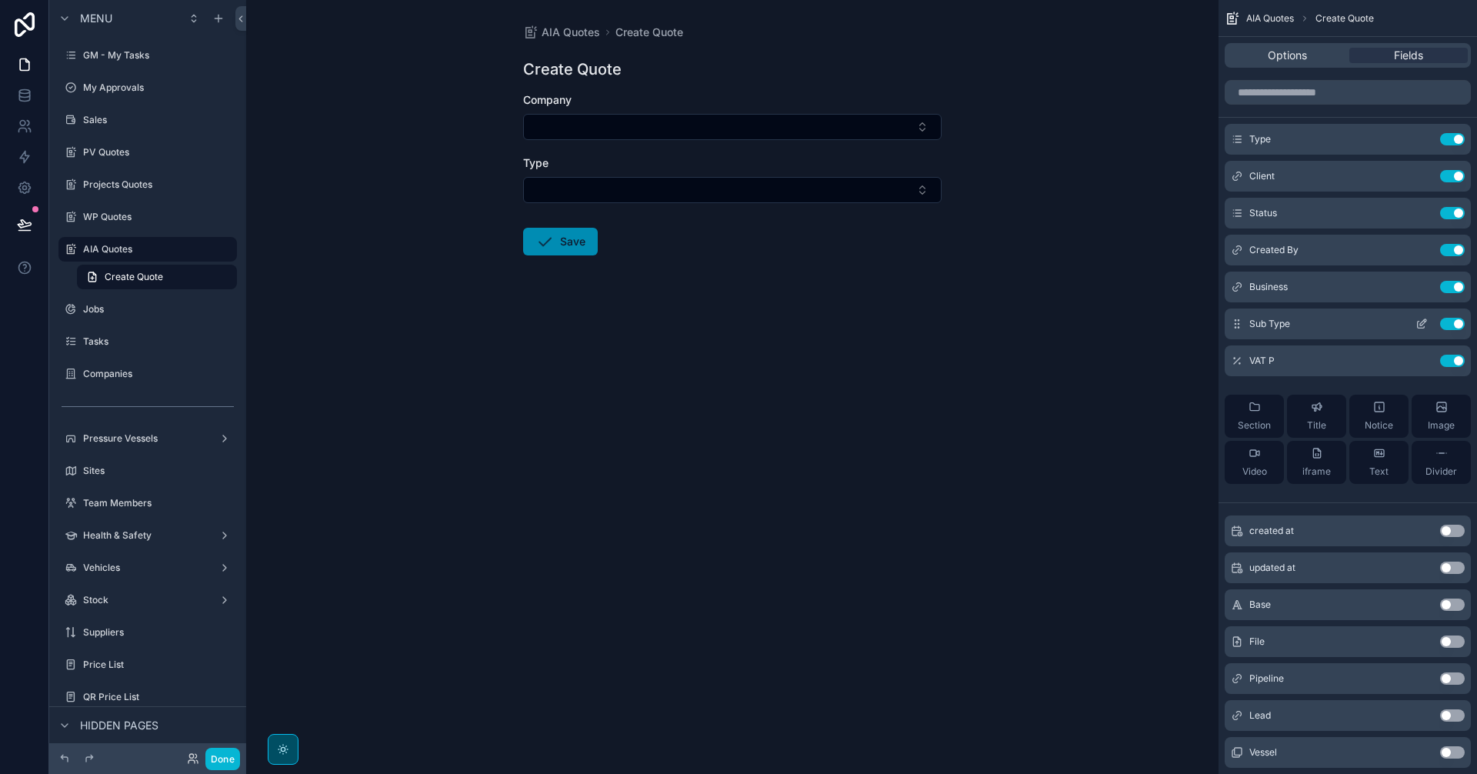
click at [1421, 323] on icon "scrollable content" at bounding box center [1421, 324] width 12 height 12
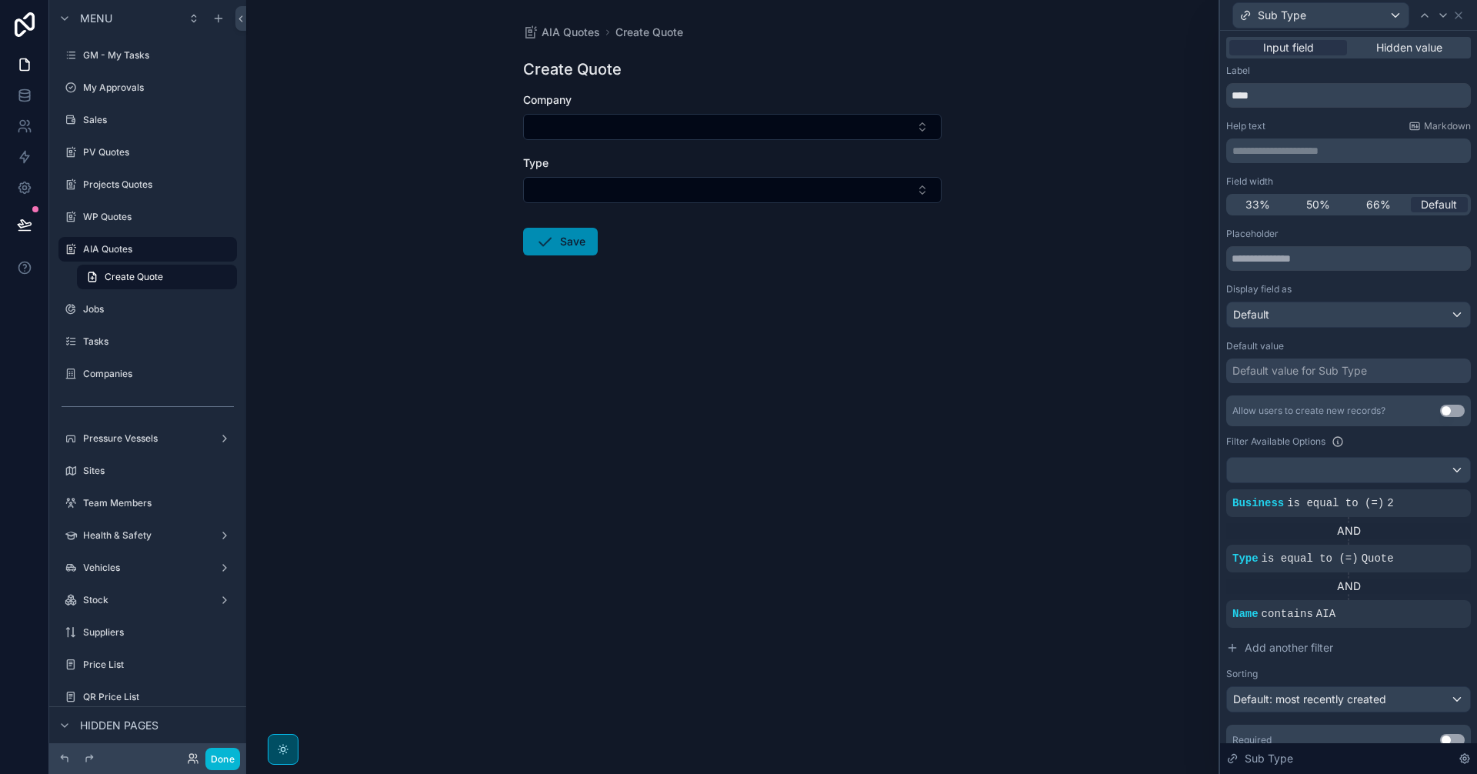
click at [1074, 348] on div "AIA Quotes Create Quote Create Quote Company Type Save" at bounding box center [732, 387] width 972 height 774
click at [691, 187] on button "Select Button" at bounding box center [732, 190] width 418 height 26
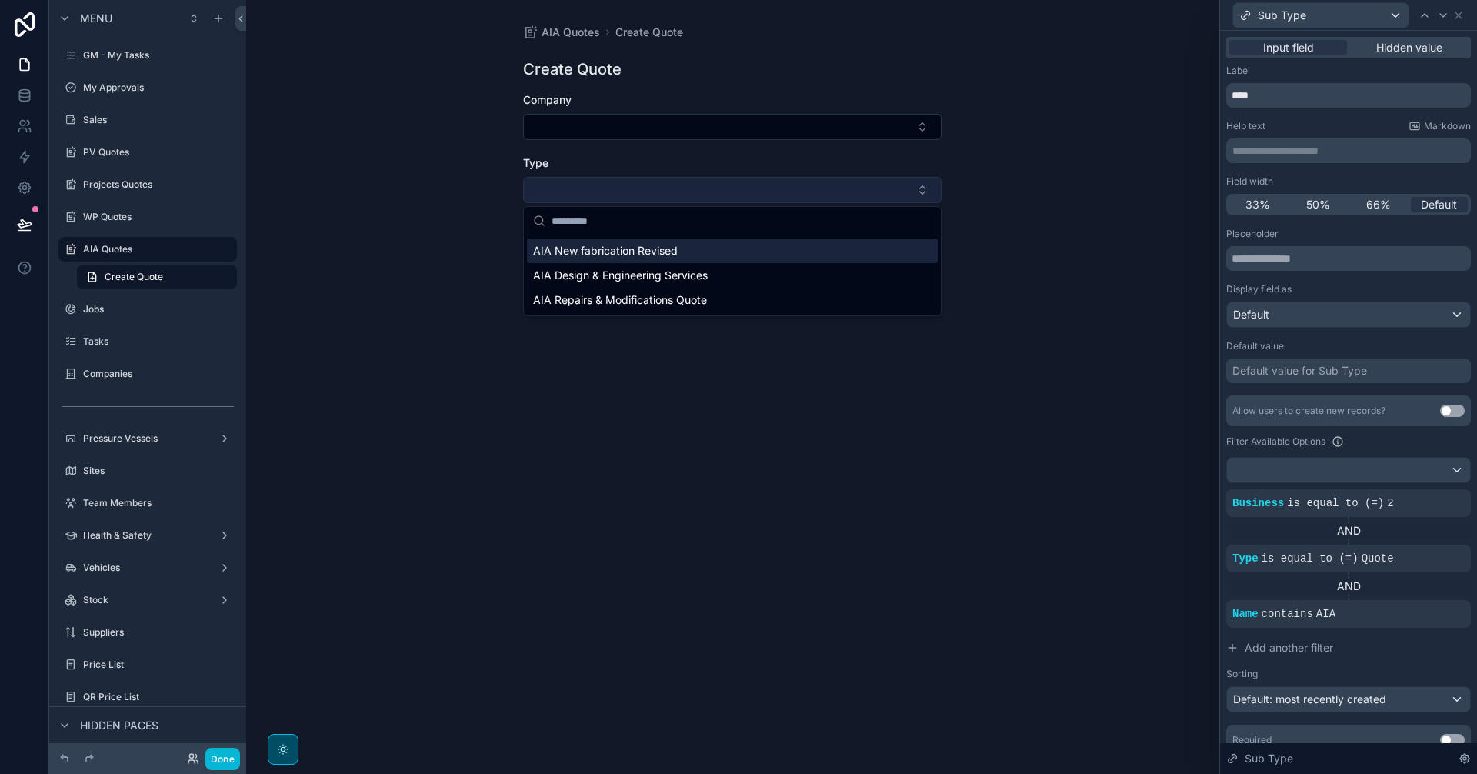
click at [691, 187] on button "Select Button" at bounding box center [732, 190] width 418 height 26
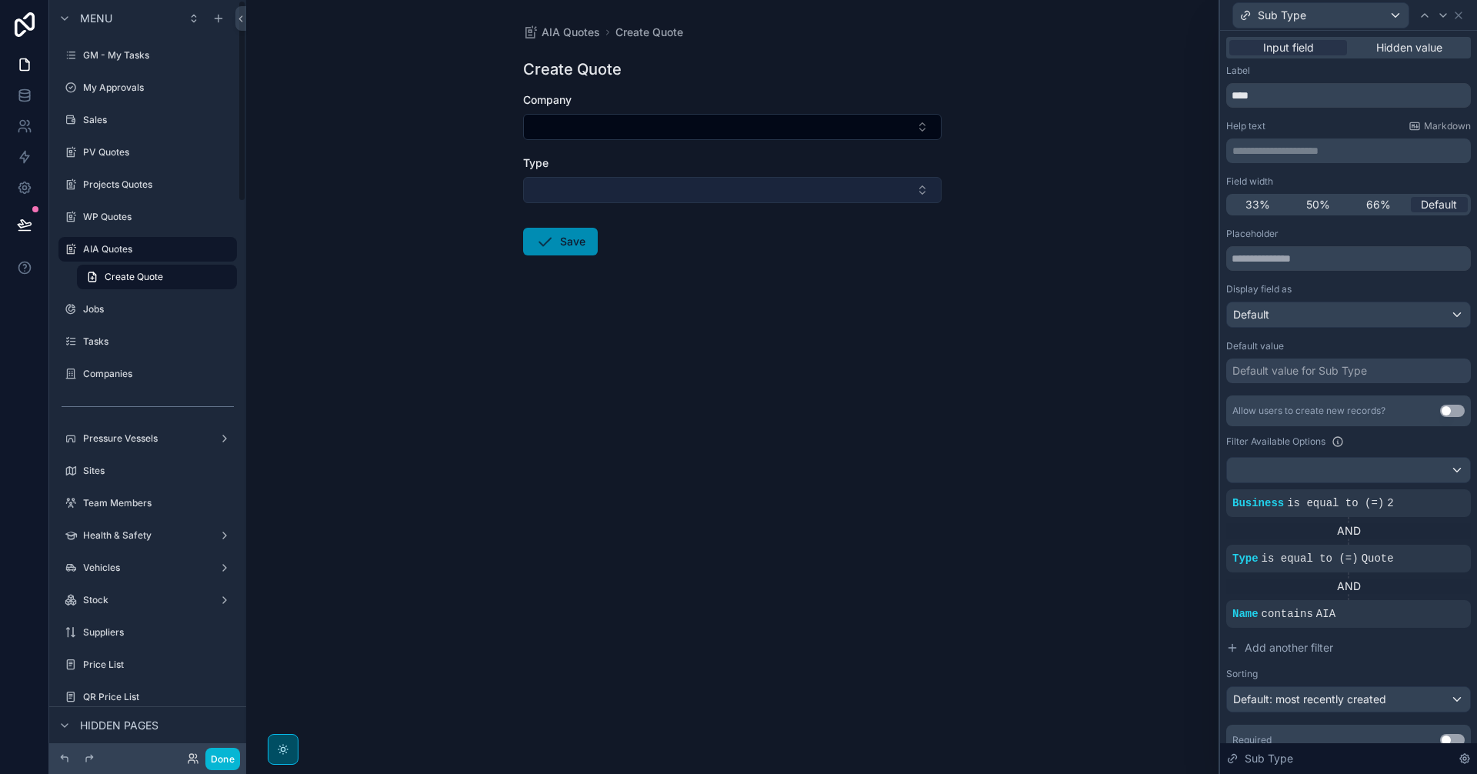
click at [718, 199] on button "Select Button" at bounding box center [732, 190] width 418 height 26
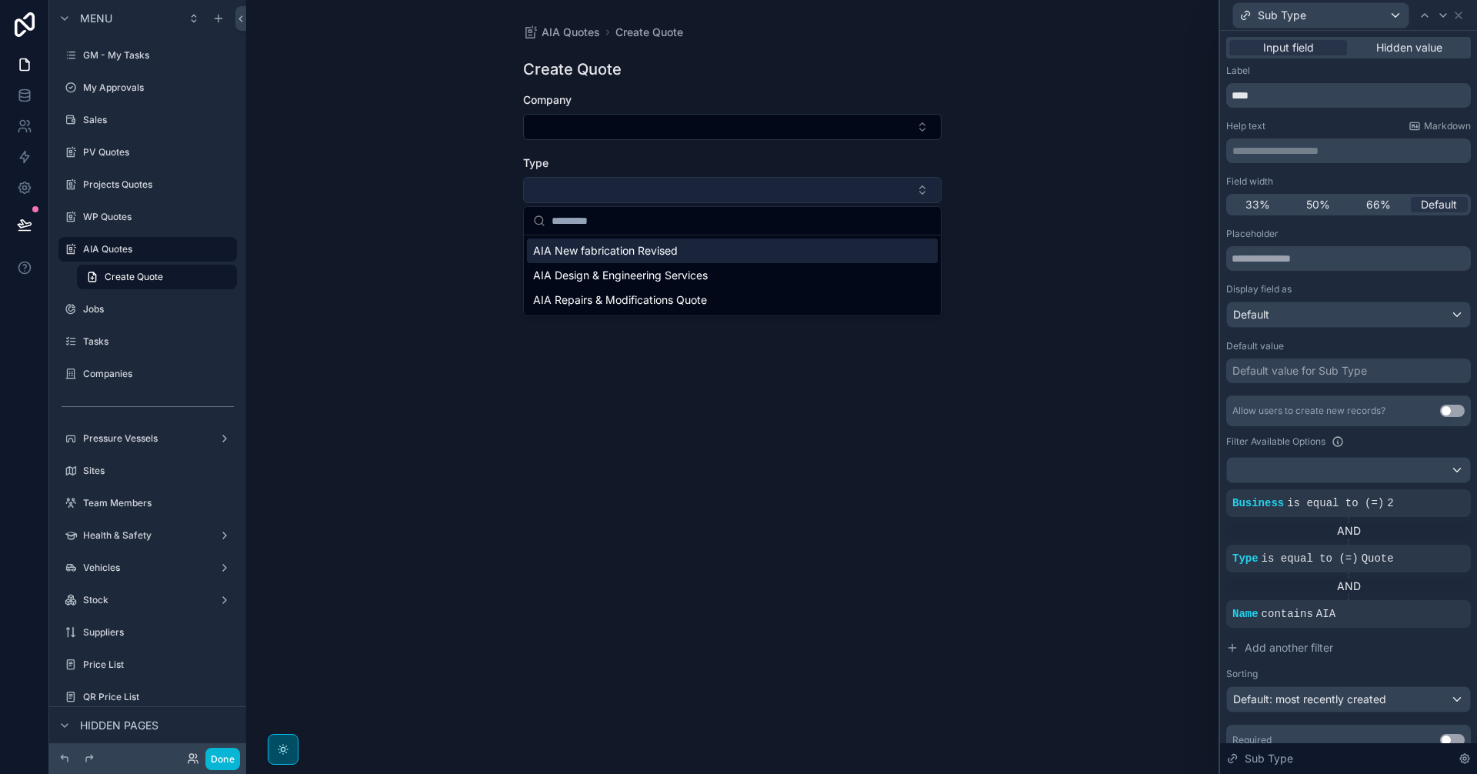
click at [718, 199] on button "Select Button" at bounding box center [732, 190] width 418 height 26
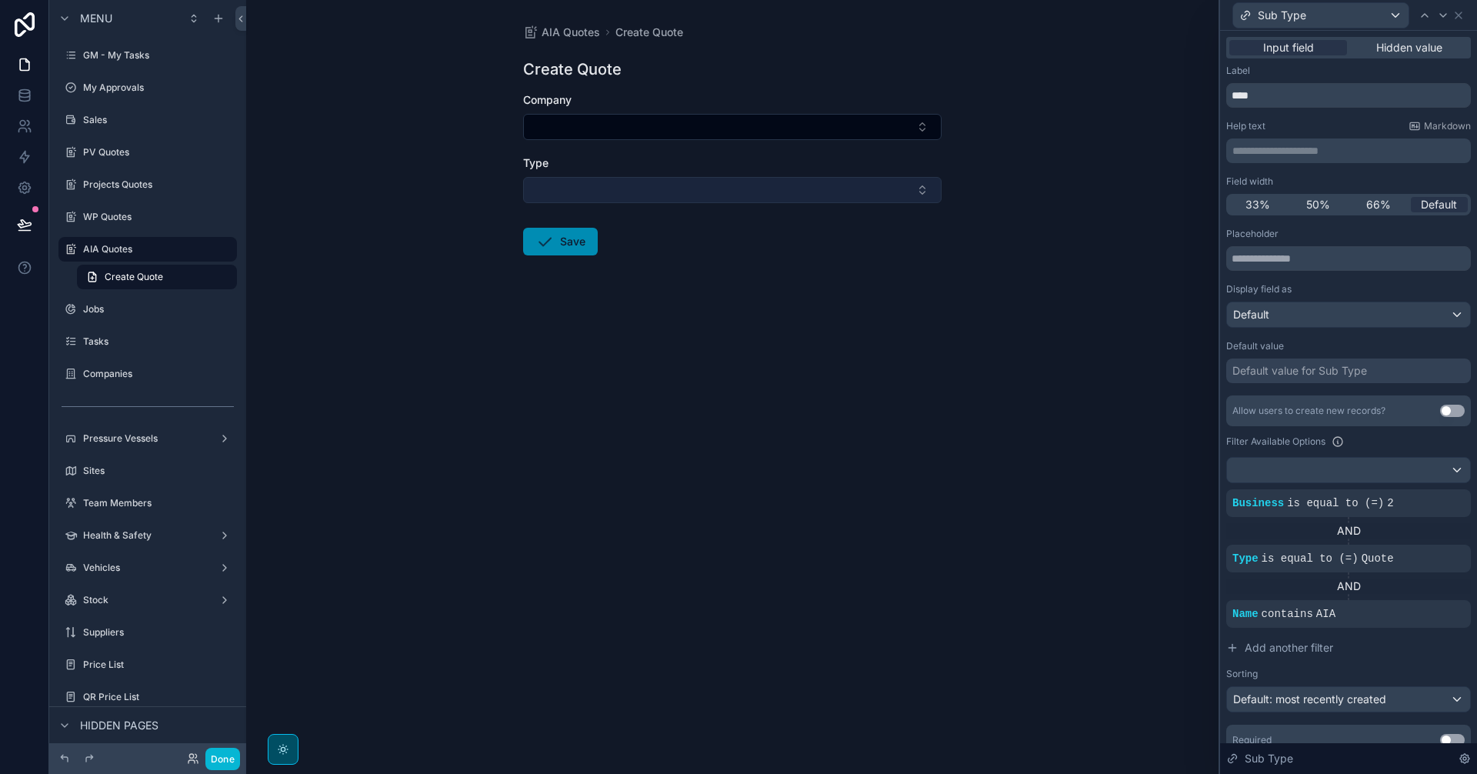
click at [790, 195] on button "Select Button" at bounding box center [732, 190] width 418 height 26
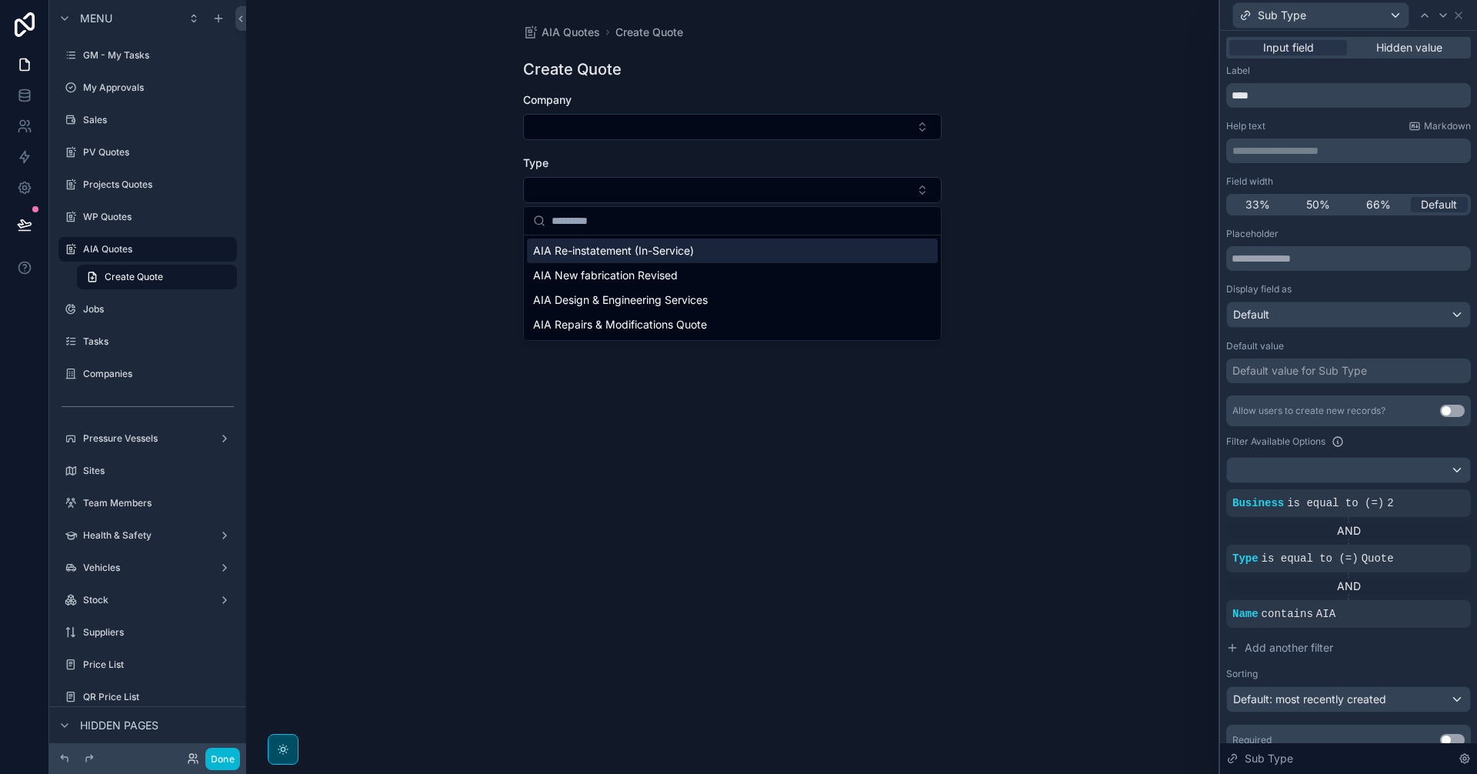
click at [732, 257] on div "AIA Re-instatement (In-Service)" at bounding box center [732, 250] width 411 height 25
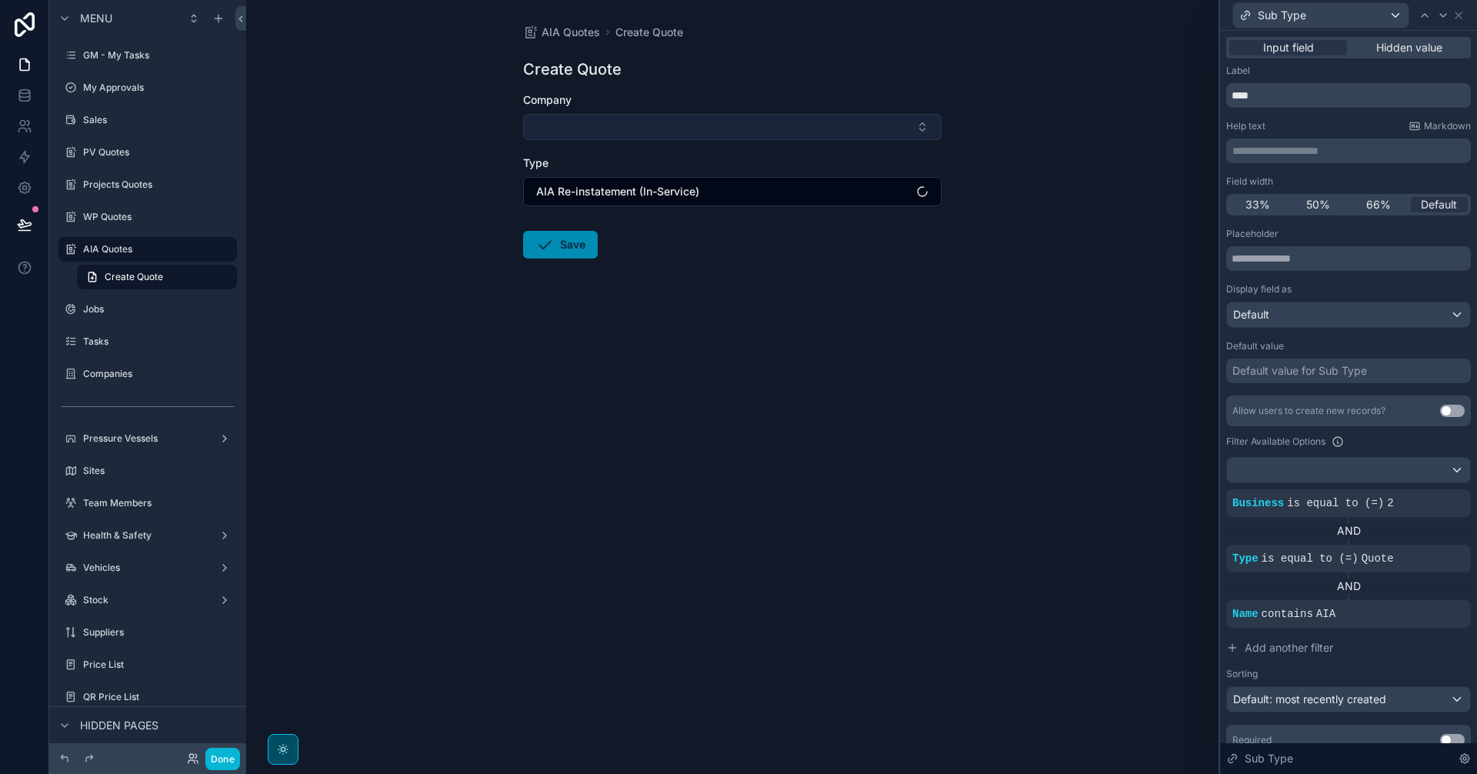
click at [723, 120] on button "Select Button" at bounding box center [732, 127] width 418 height 26
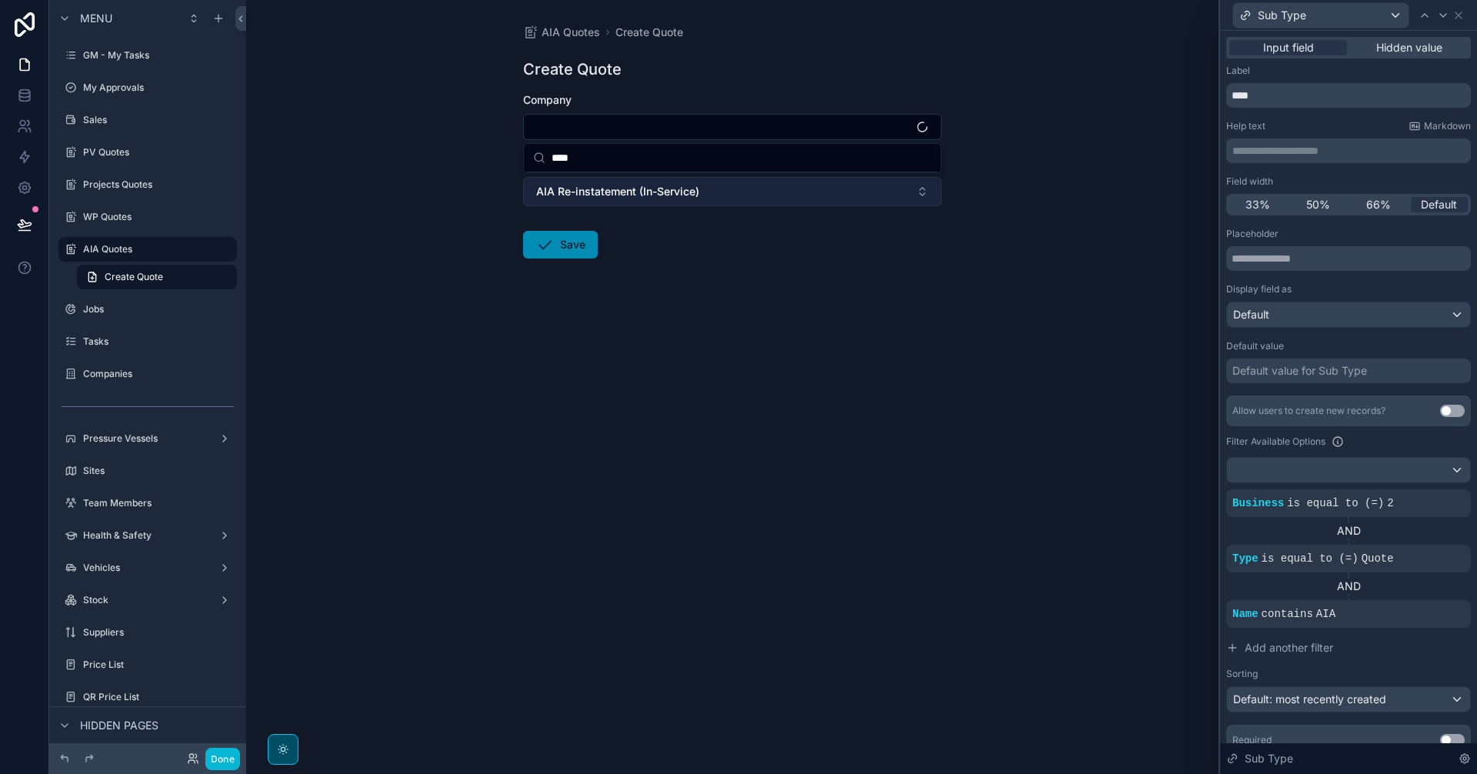
type input "****"
click at [738, 196] on button "AIA Re-instatement (In-Service)" at bounding box center [732, 191] width 418 height 29
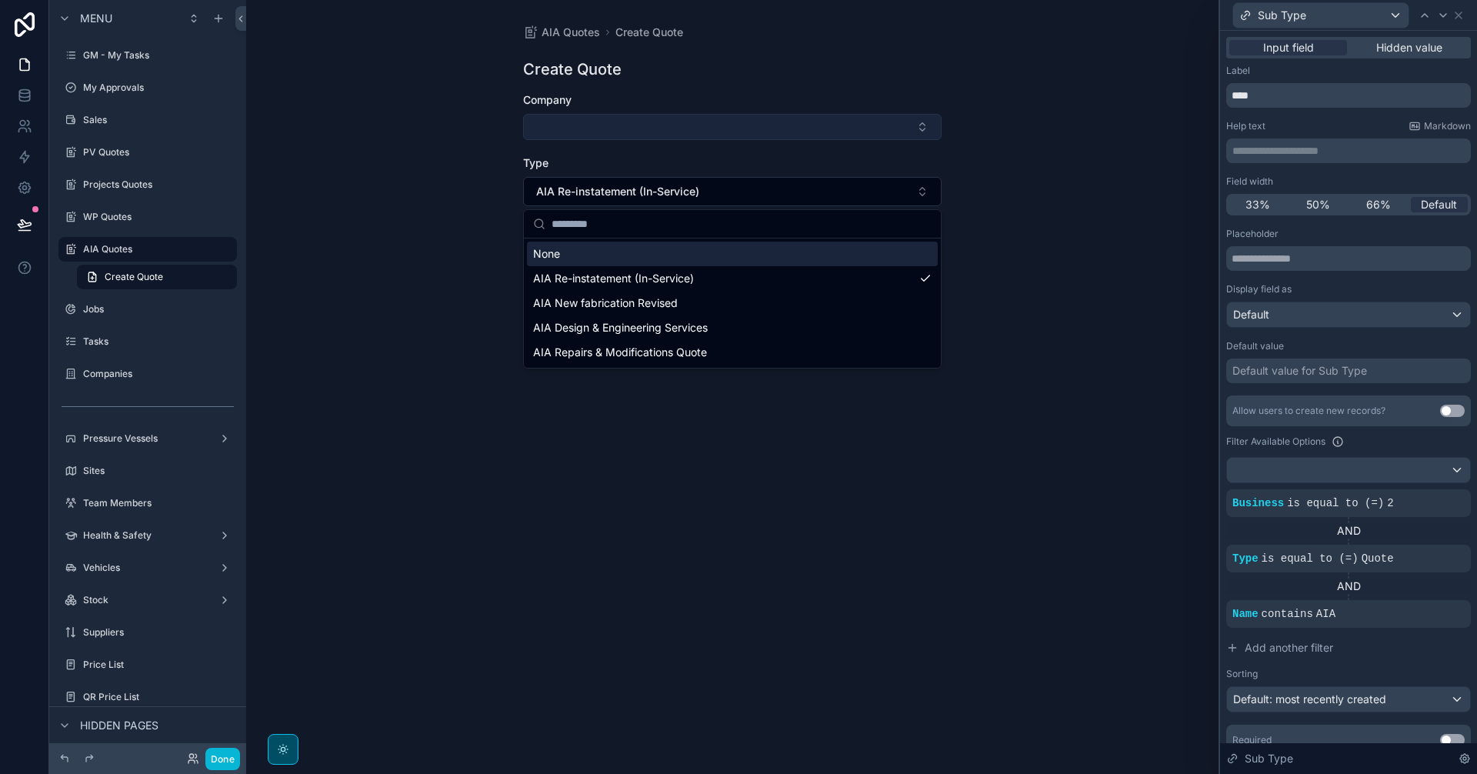
click at [719, 125] on button "Select Button" at bounding box center [732, 127] width 418 height 26
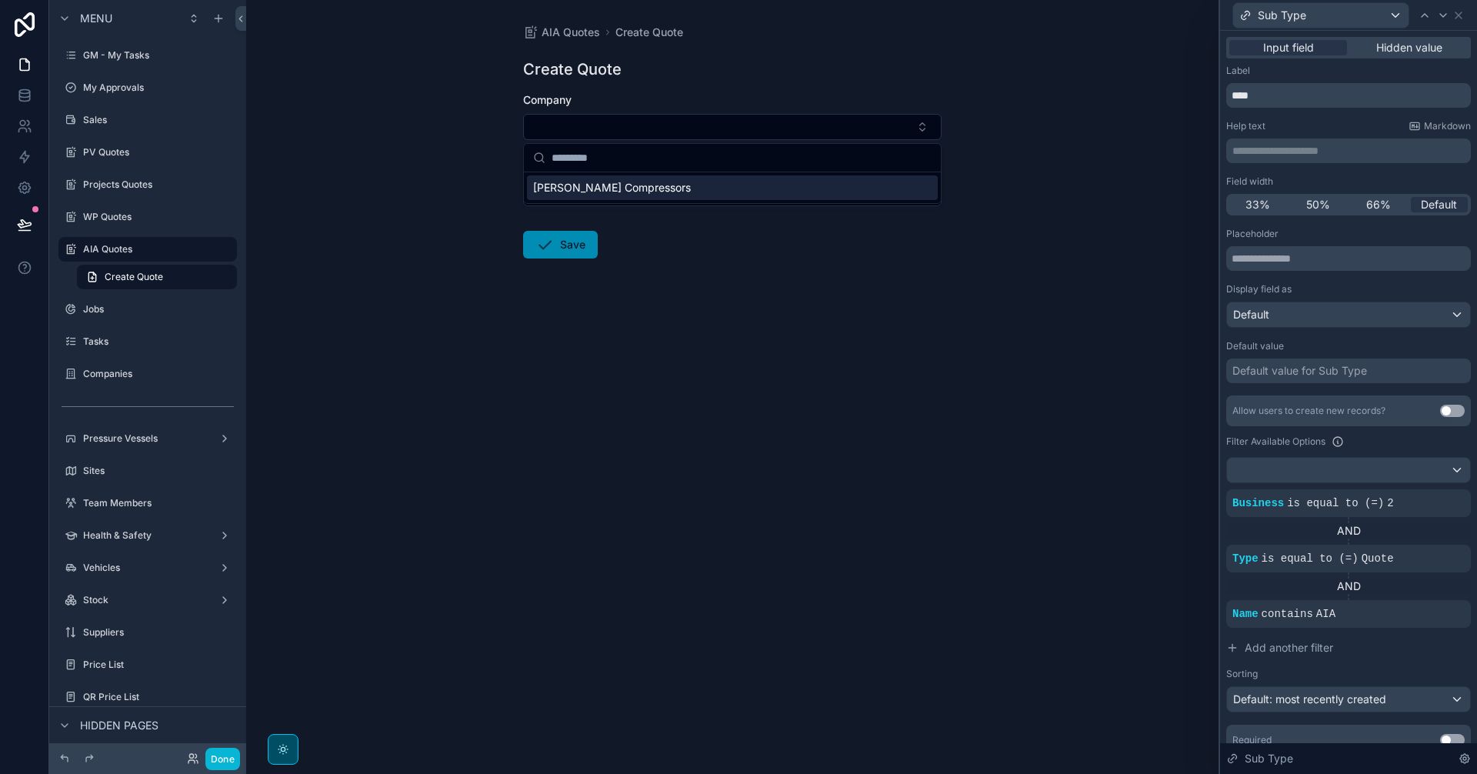
click at [720, 185] on div "[PERSON_NAME] Compressors" at bounding box center [732, 187] width 411 height 25
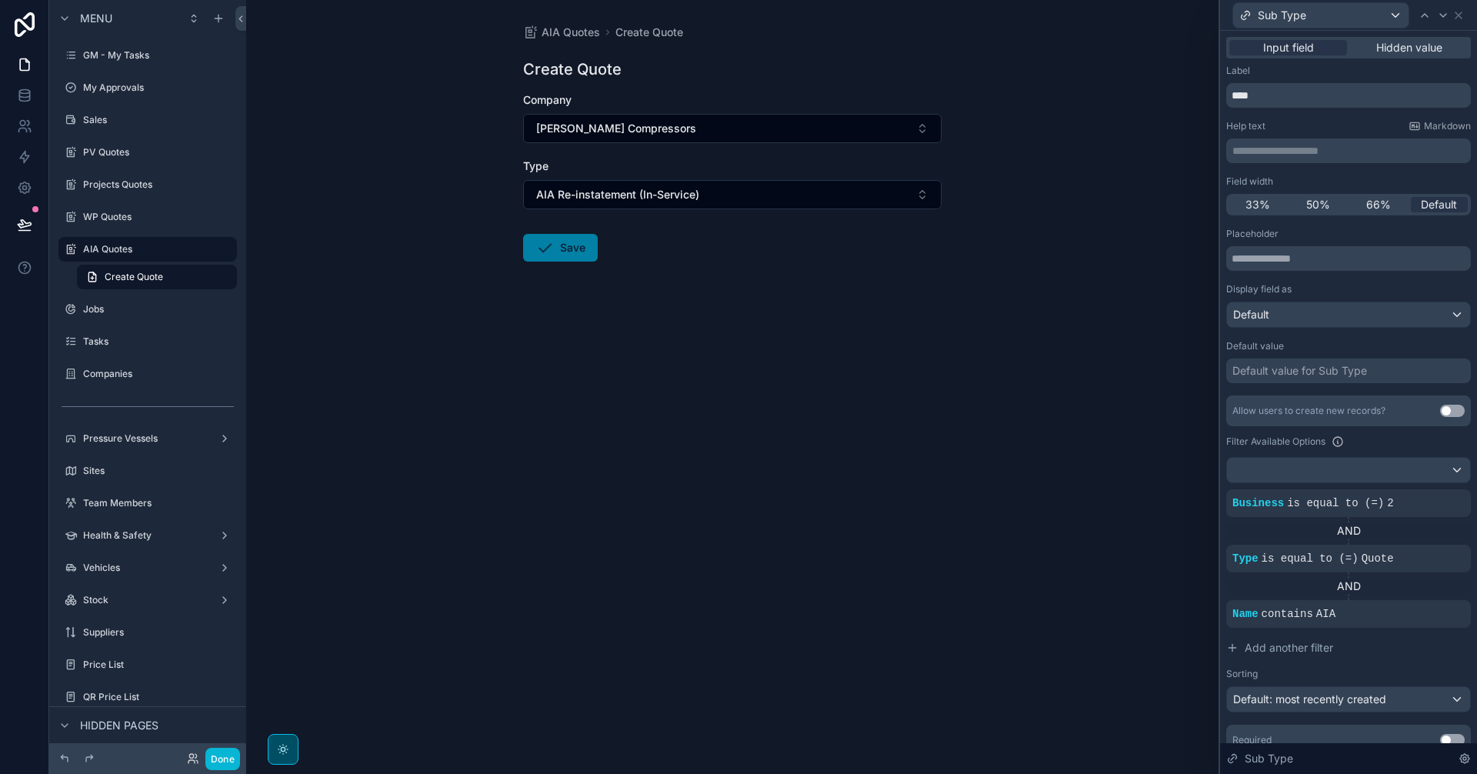
click at [581, 250] on button "Save" at bounding box center [560, 248] width 75 height 28
